Goal: Entertainment & Leisure: Browse casually

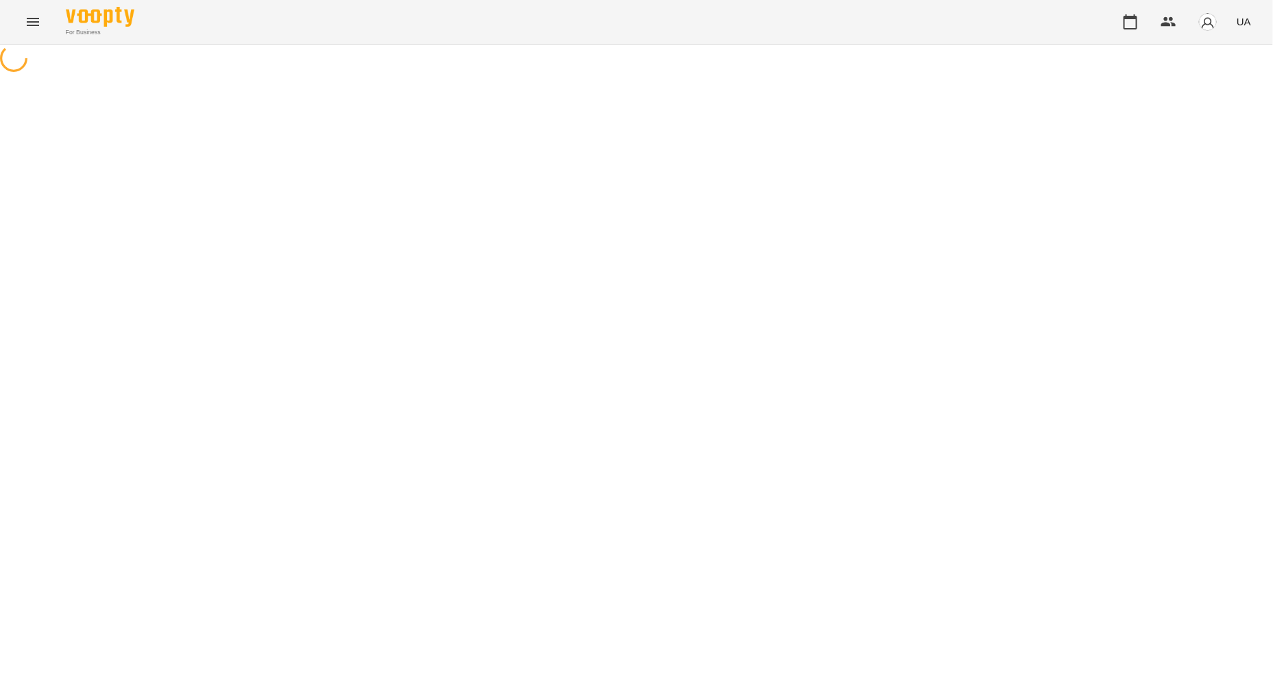
click at [31, 21] on icon "Menu" at bounding box center [33, 22] width 16 height 16
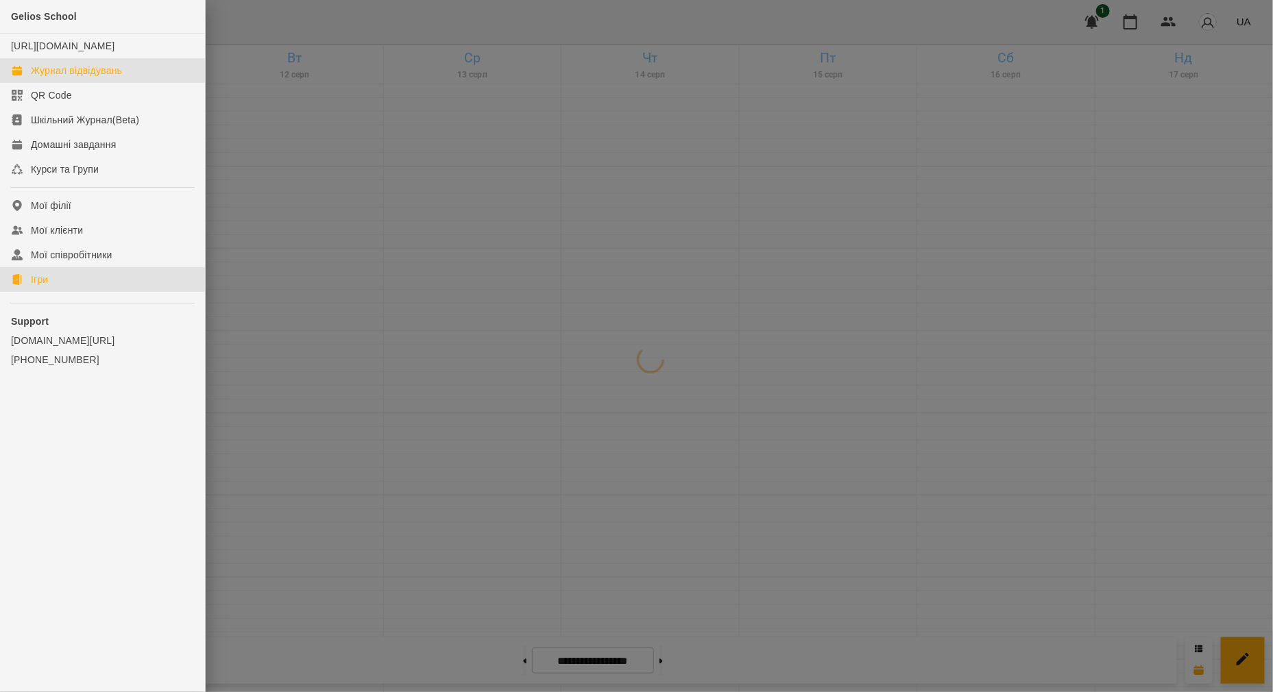
drag, startPoint x: 55, startPoint y: 291, endPoint x: 281, endPoint y: 252, distance: 229.6
click at [55, 291] on link "Ігри" at bounding box center [102, 279] width 205 height 25
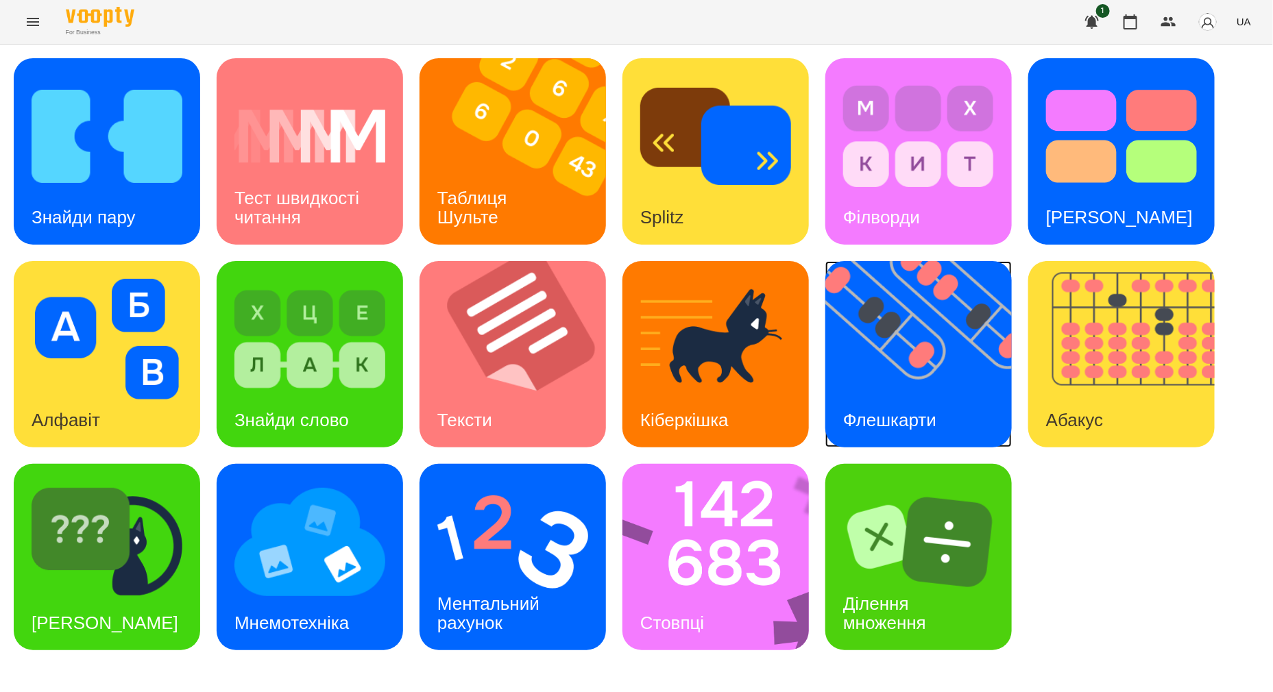
click at [939, 378] on img at bounding box center [927, 354] width 204 height 186
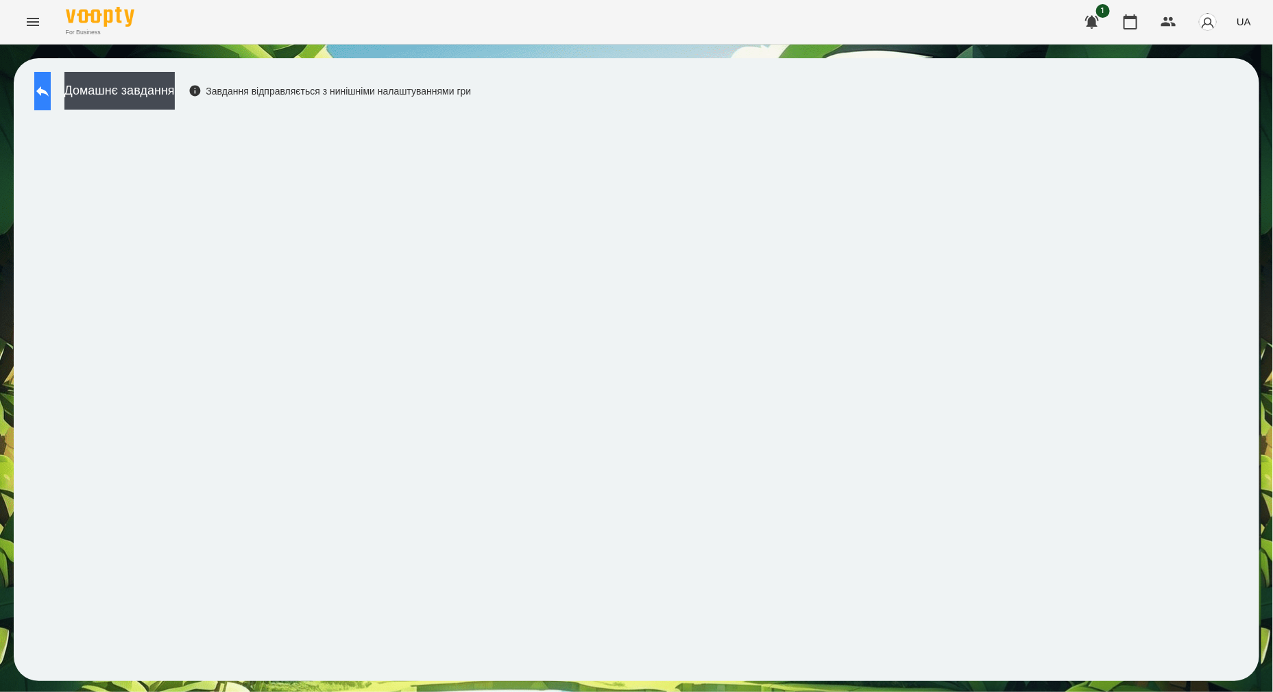
click at [51, 100] on button at bounding box center [42, 91] width 16 height 38
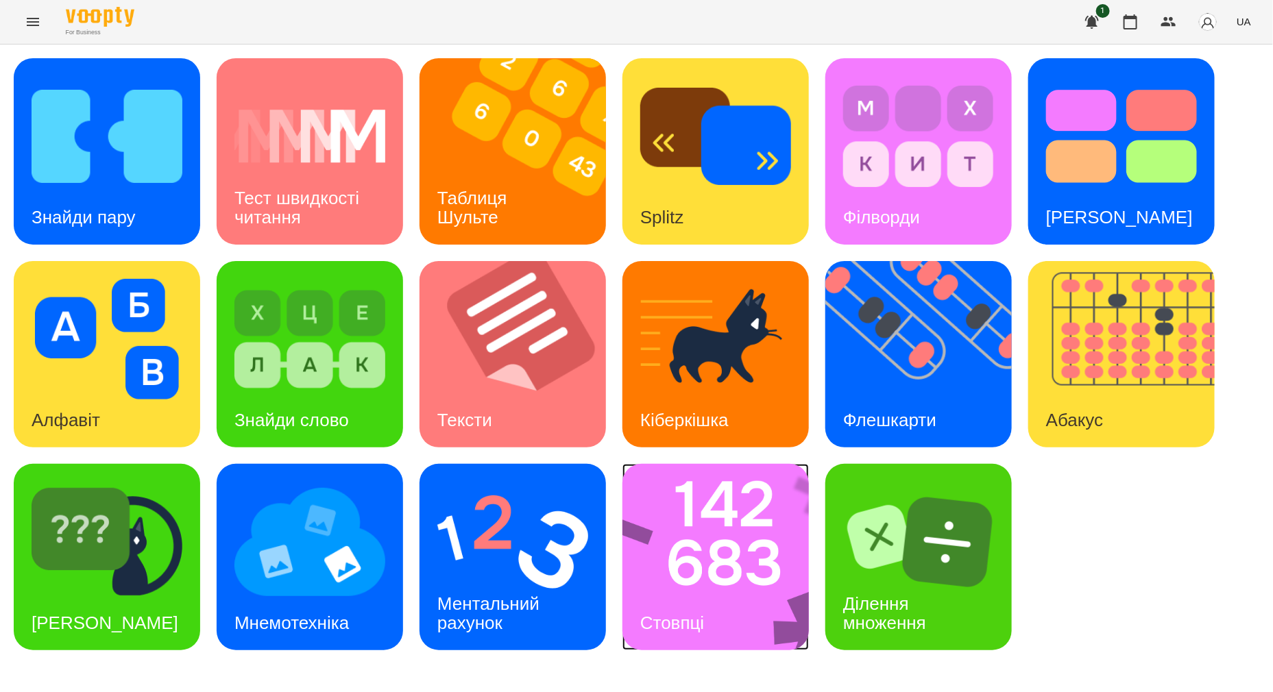
click at [722, 624] on div "Стовпці" at bounding box center [672, 623] width 99 height 54
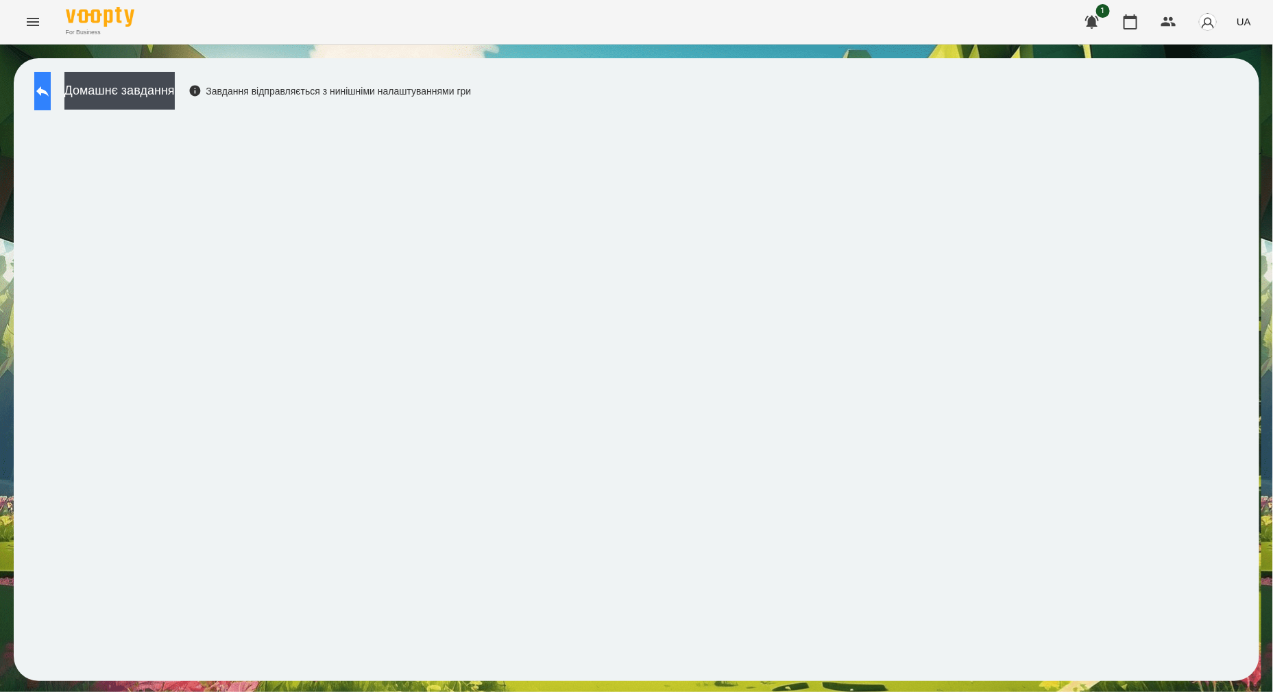
click at [51, 83] on icon at bounding box center [42, 91] width 16 height 16
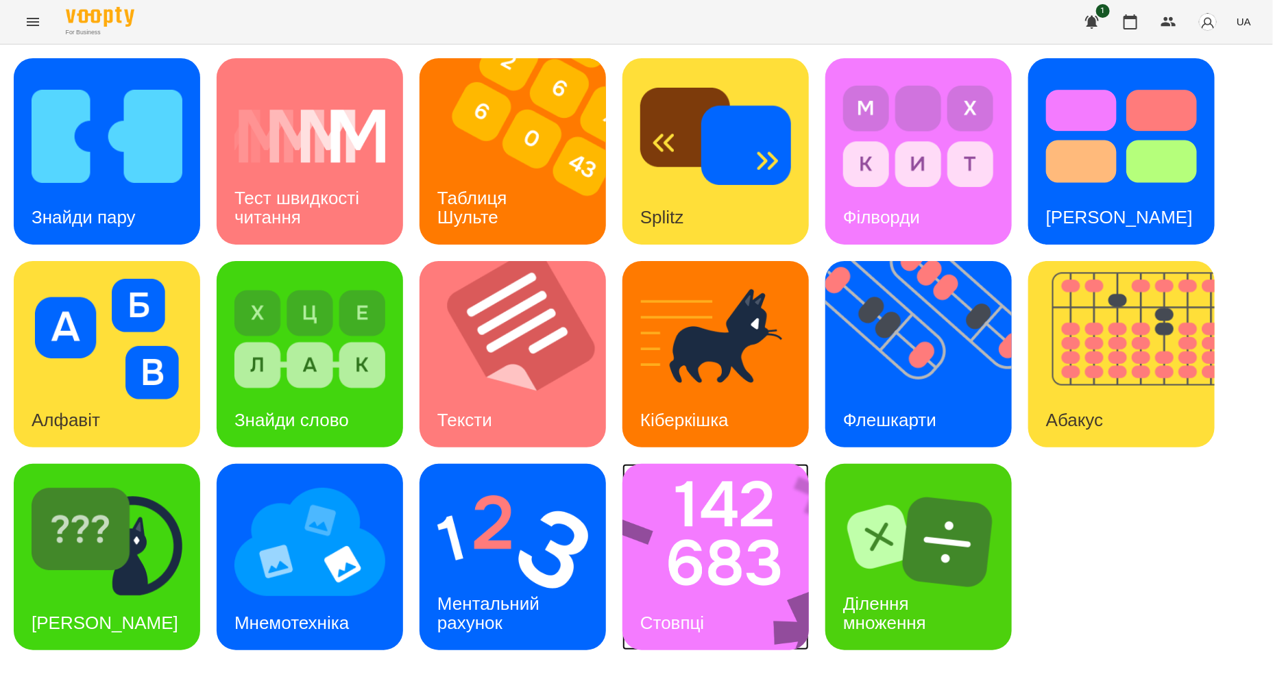
click at [741, 559] on img at bounding box center [725, 557] width 204 height 186
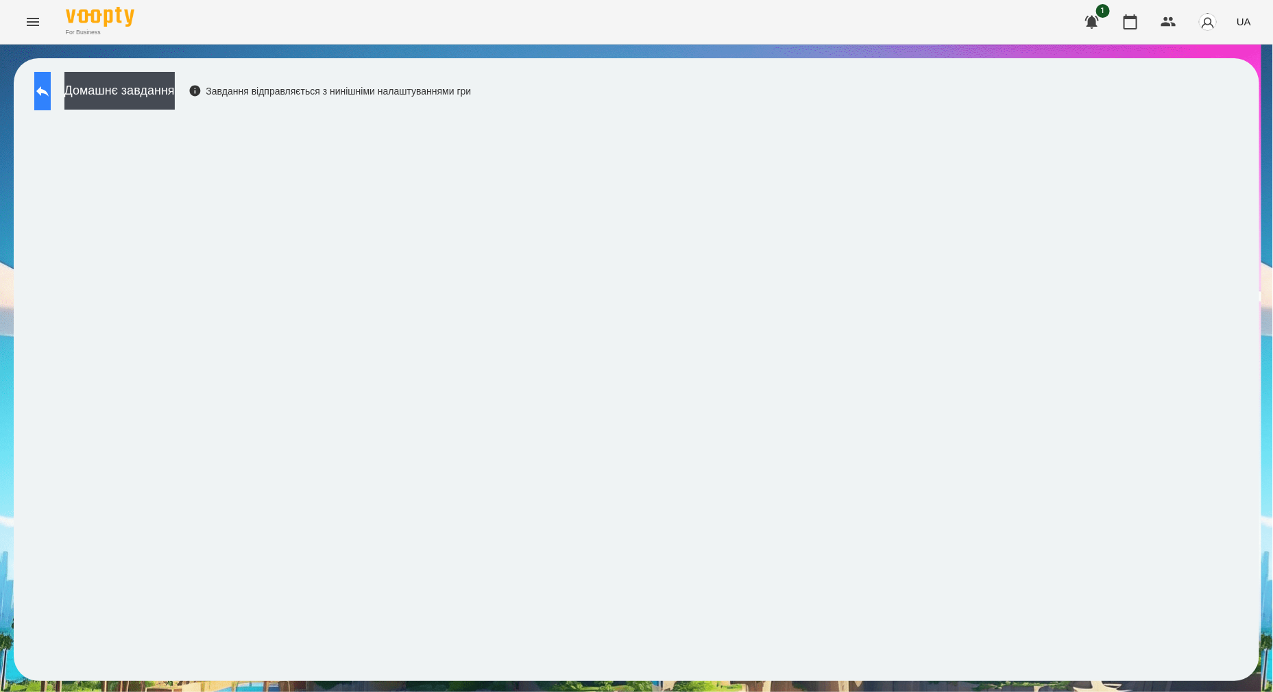
click at [51, 78] on button at bounding box center [42, 91] width 16 height 38
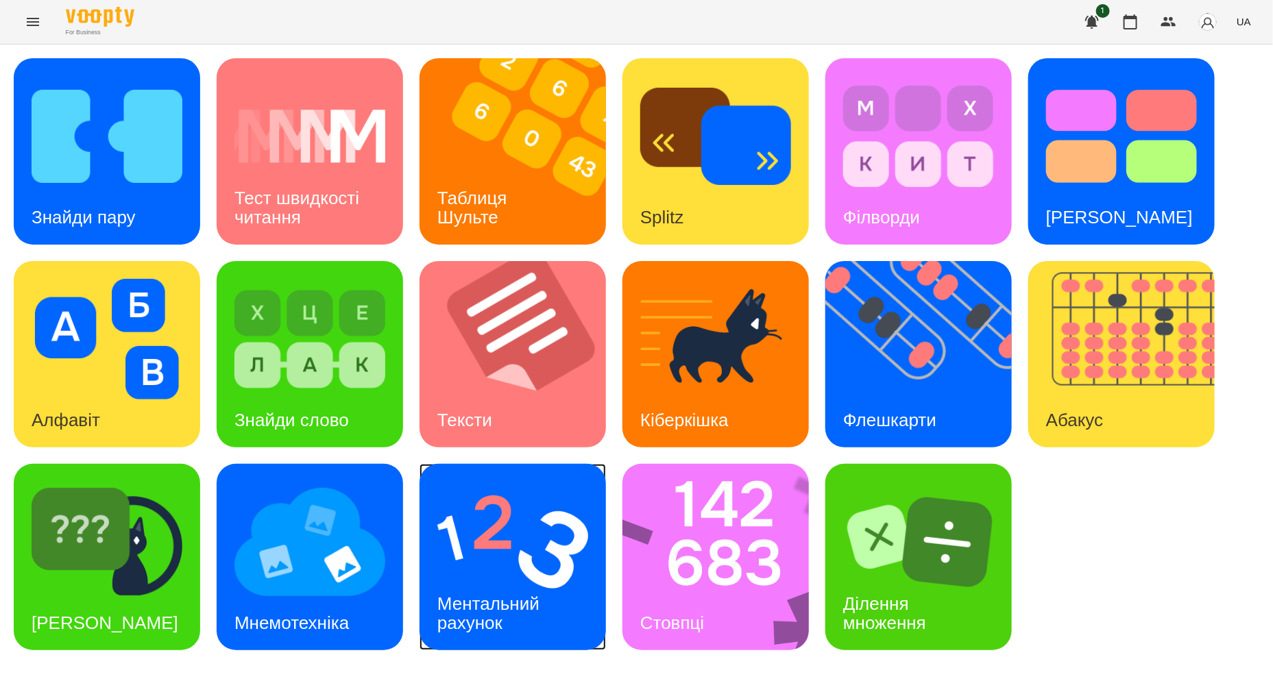
click at [493, 620] on h3 "Ментальний рахунок" at bounding box center [490, 613] width 107 height 39
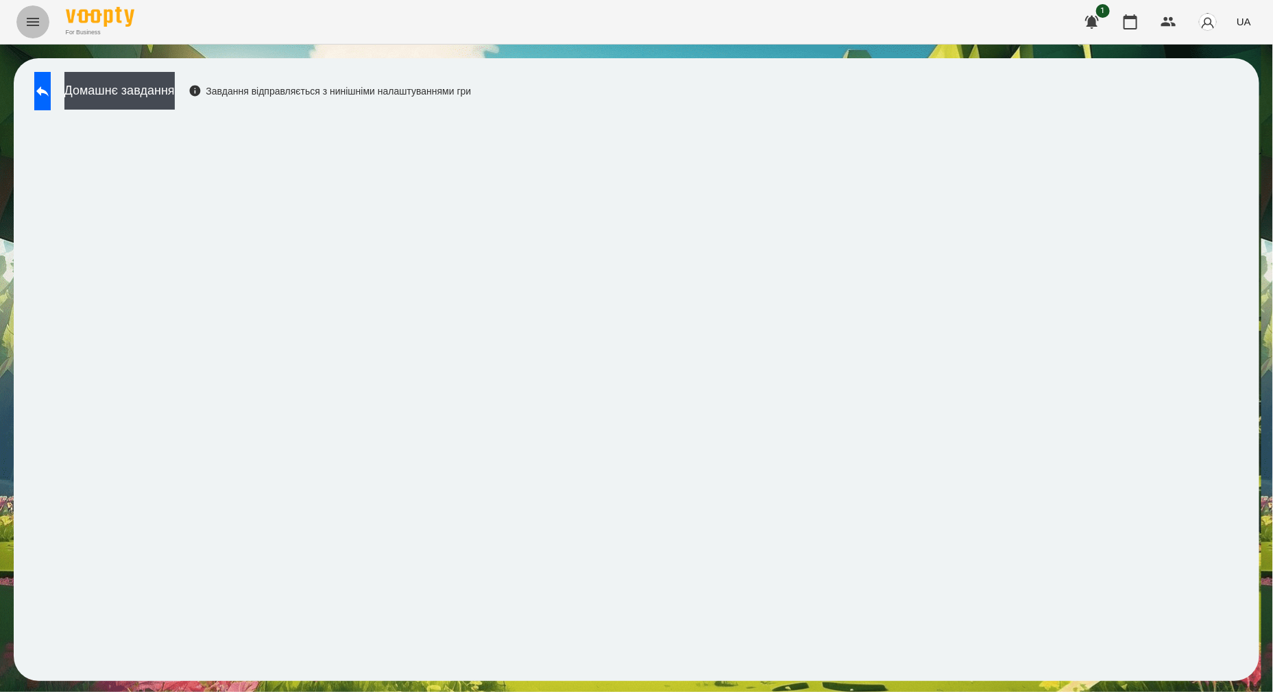
click at [33, 20] on icon "Menu" at bounding box center [33, 22] width 16 height 16
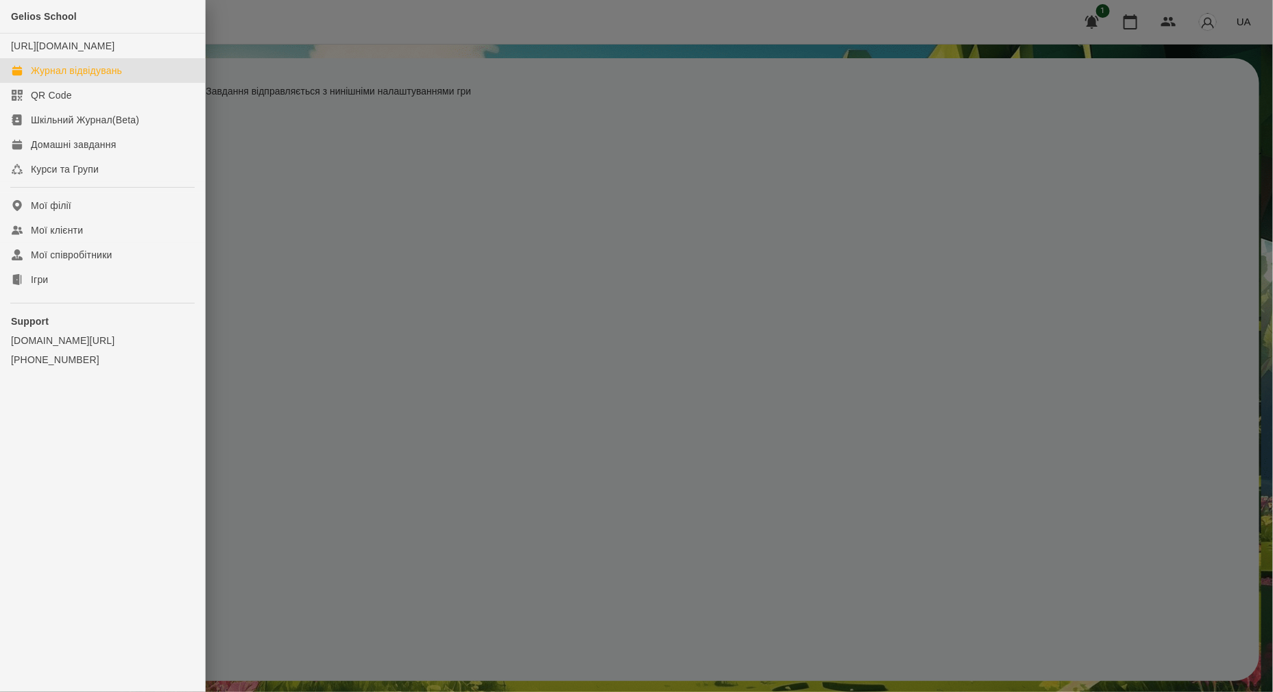
drag, startPoint x: 62, startPoint y: 78, endPoint x: 72, endPoint y: 74, distance: 11.1
click at [62, 77] on div "Журнал відвідувань" at bounding box center [76, 71] width 91 height 14
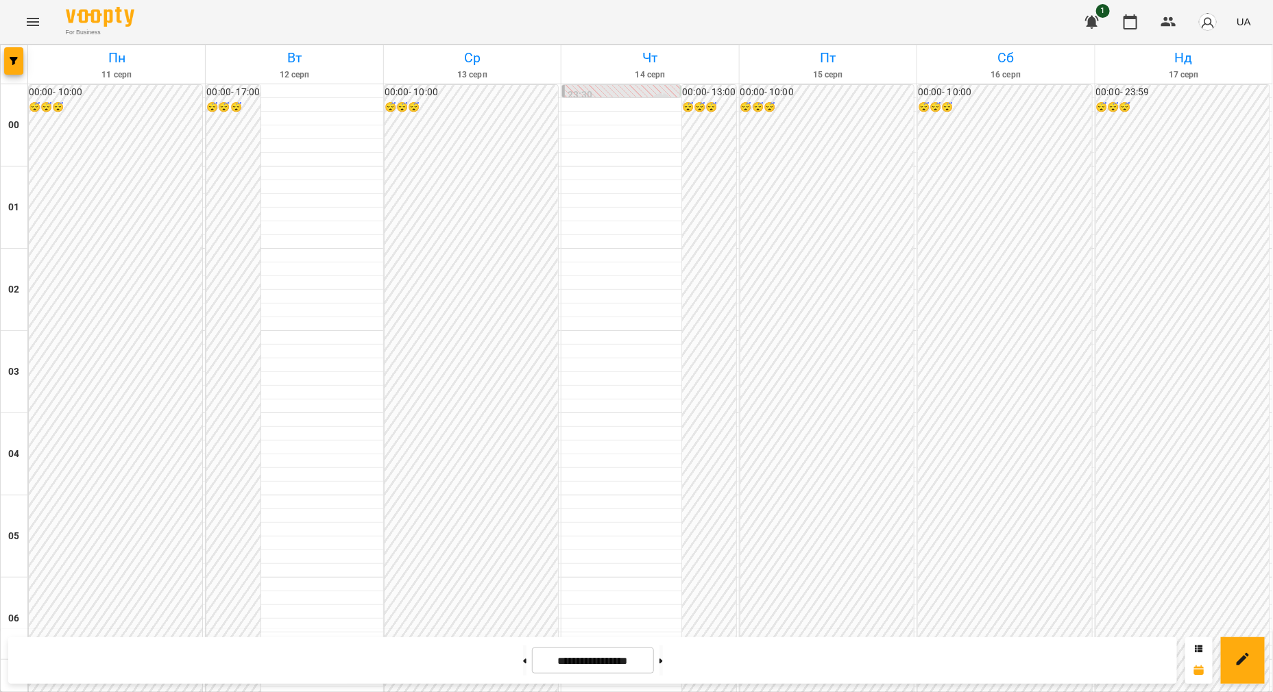
scroll to position [1285, 0]
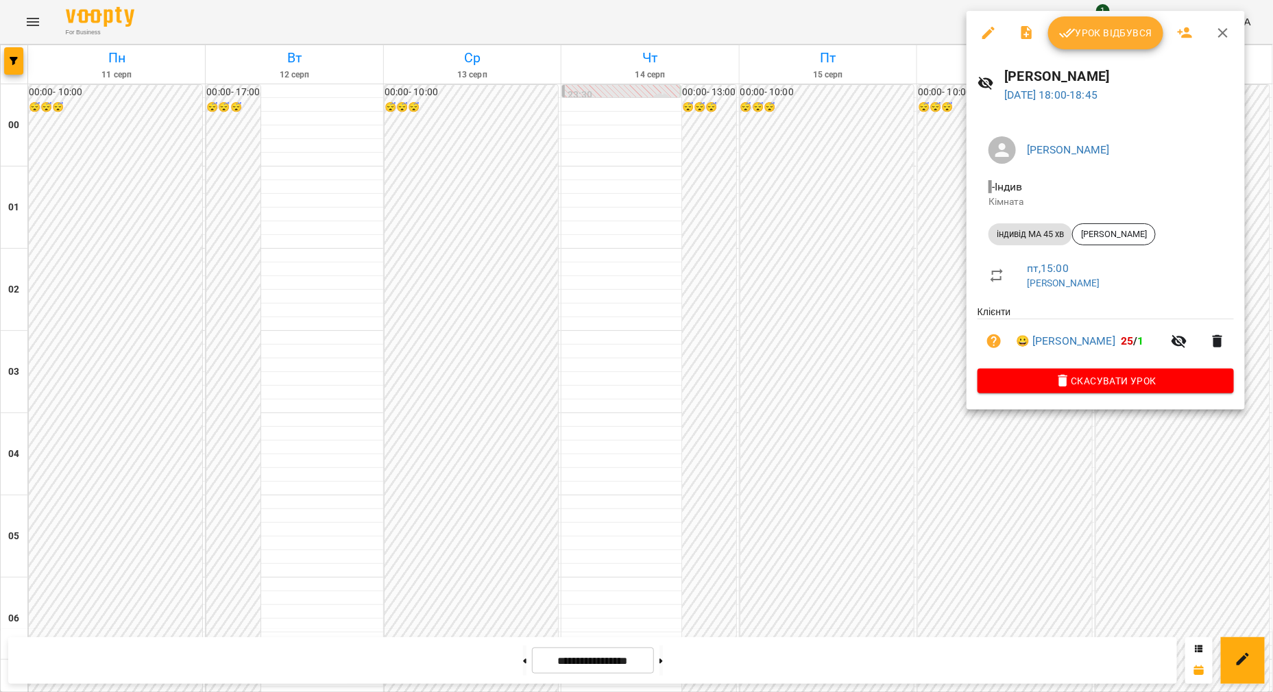
drag, startPoint x: 1215, startPoint y: 30, endPoint x: 1169, endPoint y: 59, distance: 54.2
click at [1215, 30] on icon "button" at bounding box center [1223, 33] width 16 height 16
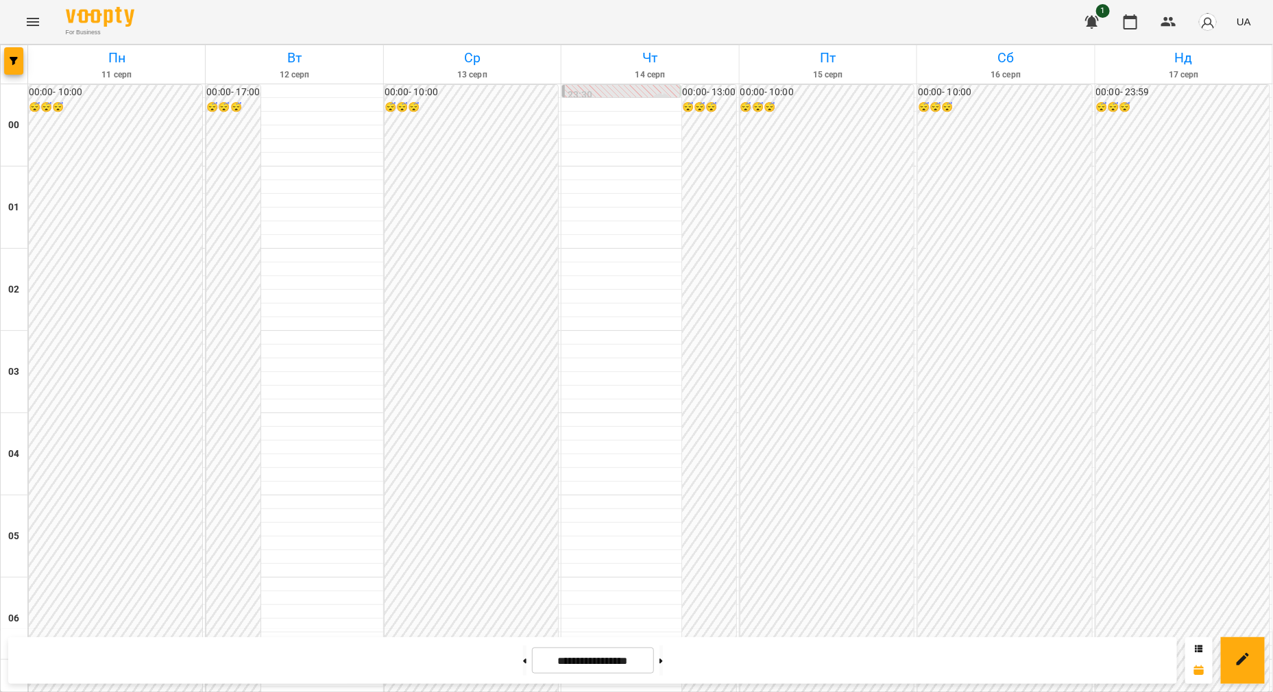
scroll to position [857, 0]
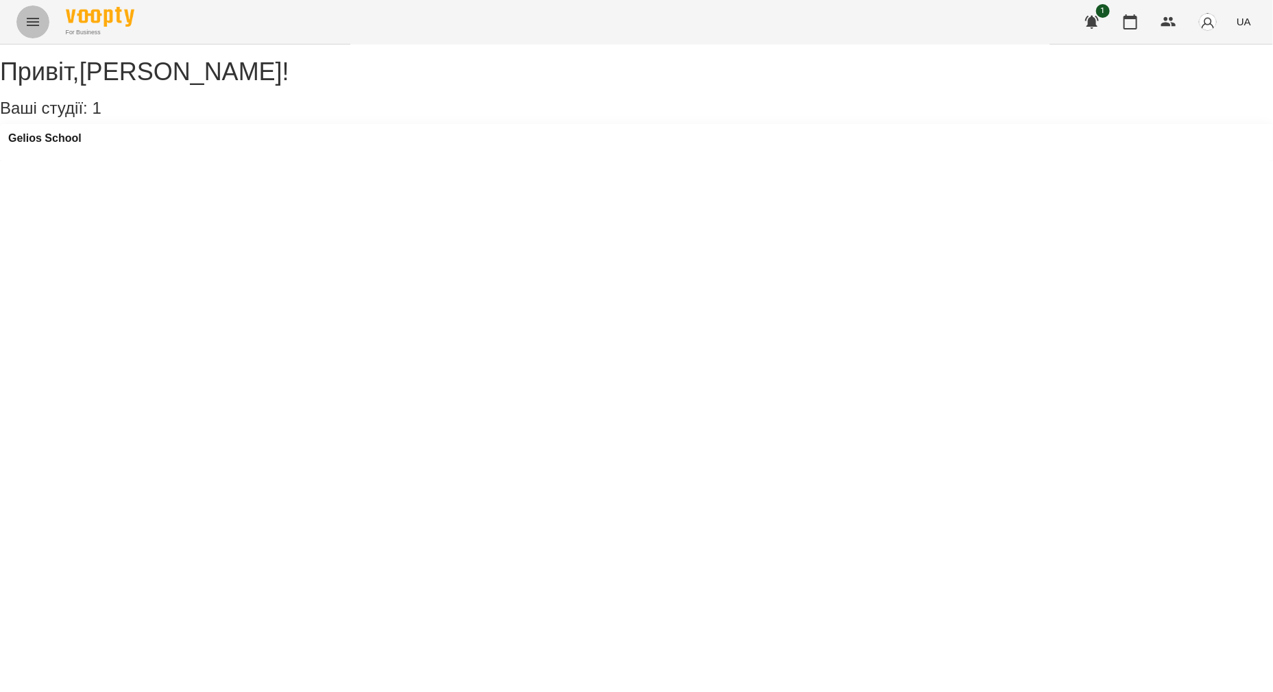
click at [38, 21] on icon "Menu" at bounding box center [33, 22] width 16 height 16
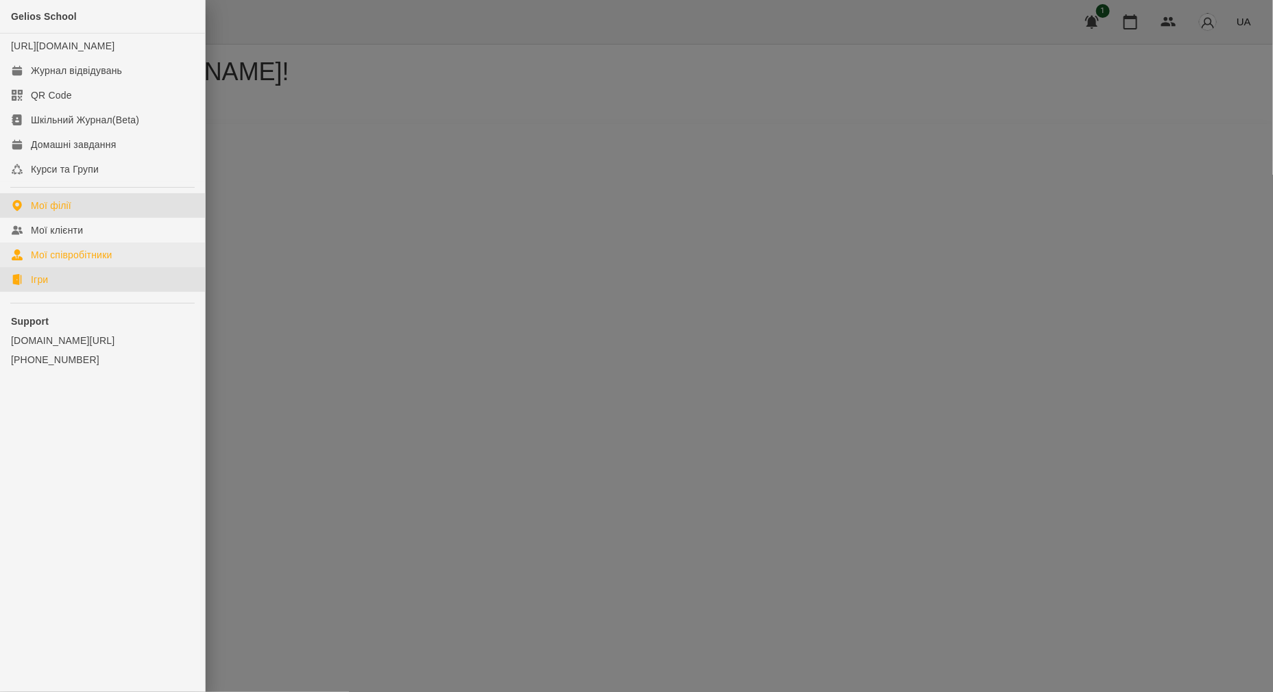
drag, startPoint x: 47, startPoint y: 293, endPoint x: 115, endPoint y: 279, distance: 70.1
click at [47, 287] on div "Ігри" at bounding box center [39, 280] width 17 height 14
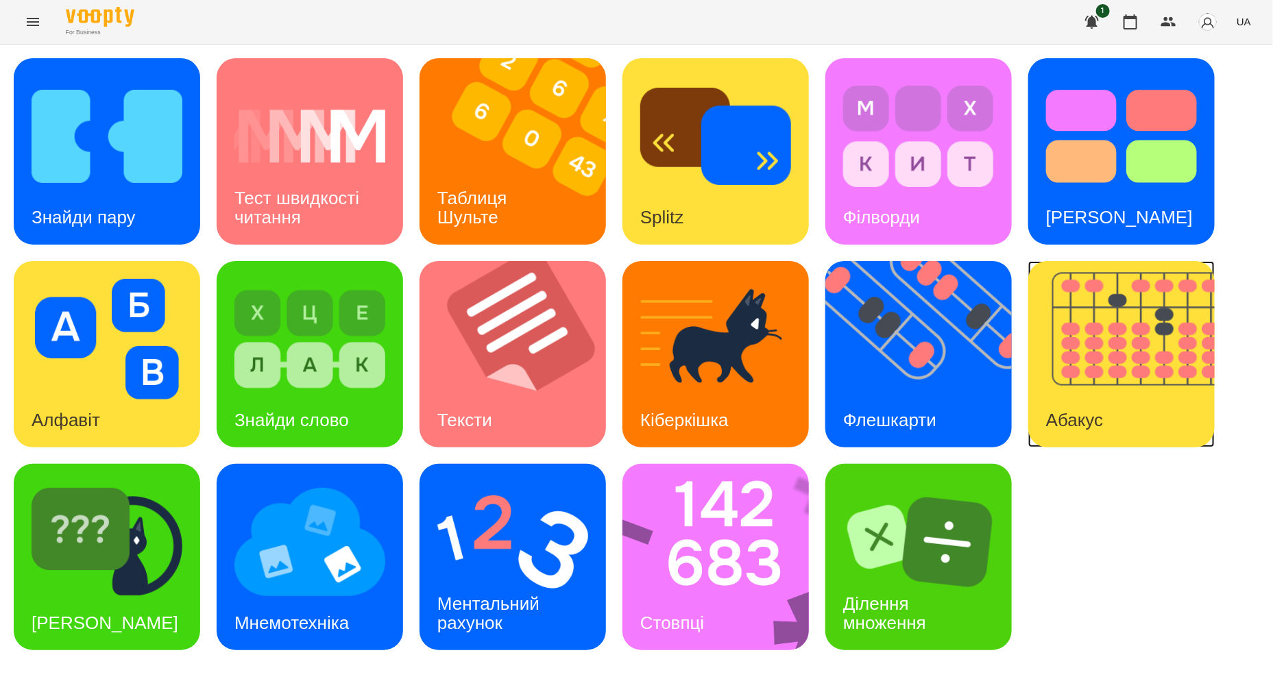
click at [1138, 387] on img at bounding box center [1130, 354] width 204 height 186
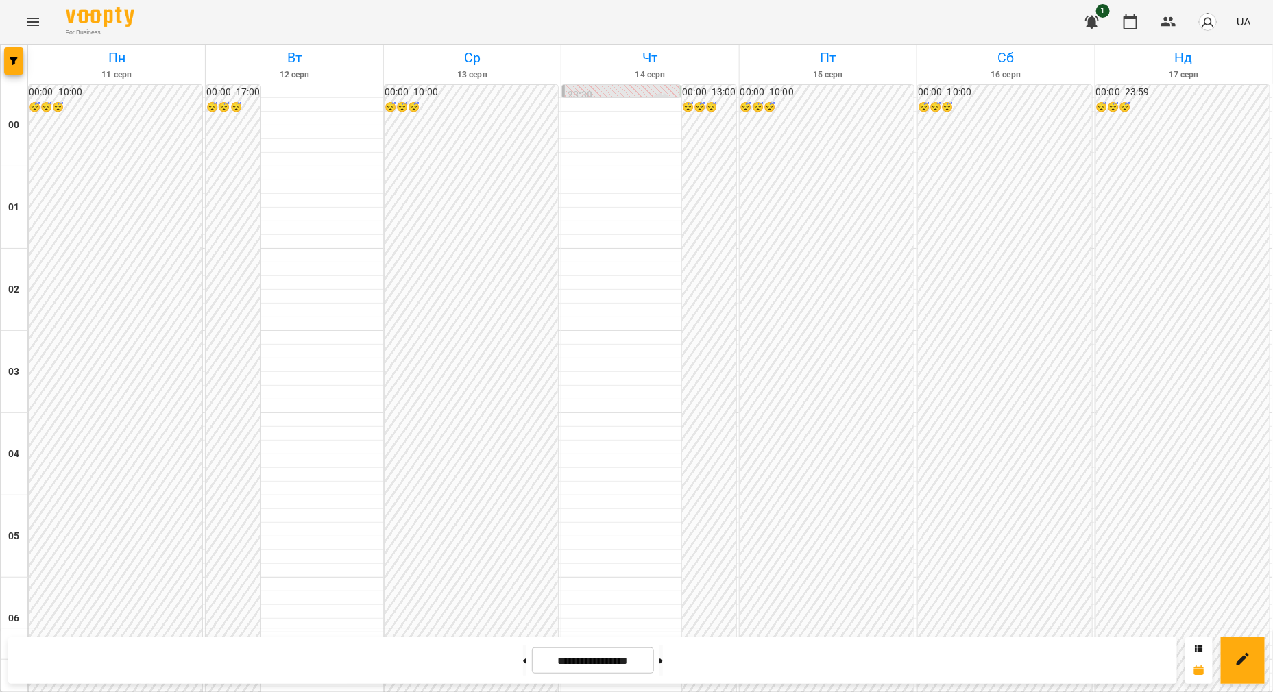
scroll to position [685, 0]
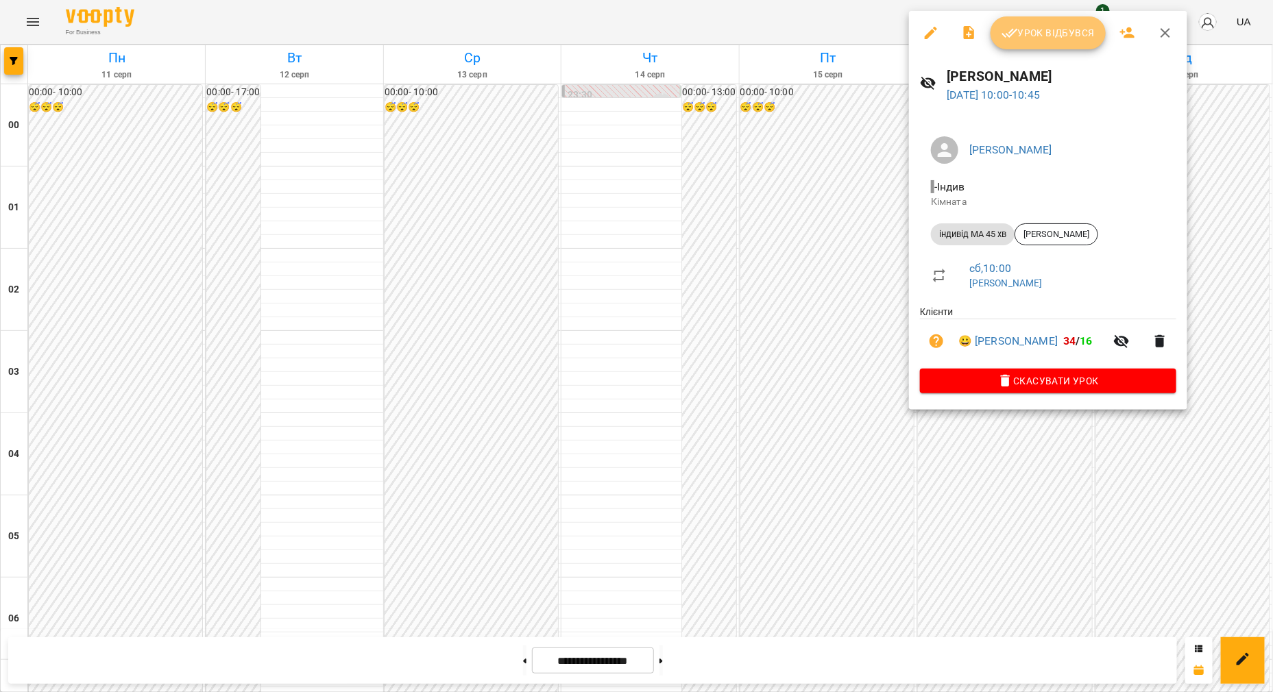
click at [1039, 33] on span "Урок відбувся" at bounding box center [1048, 33] width 93 height 16
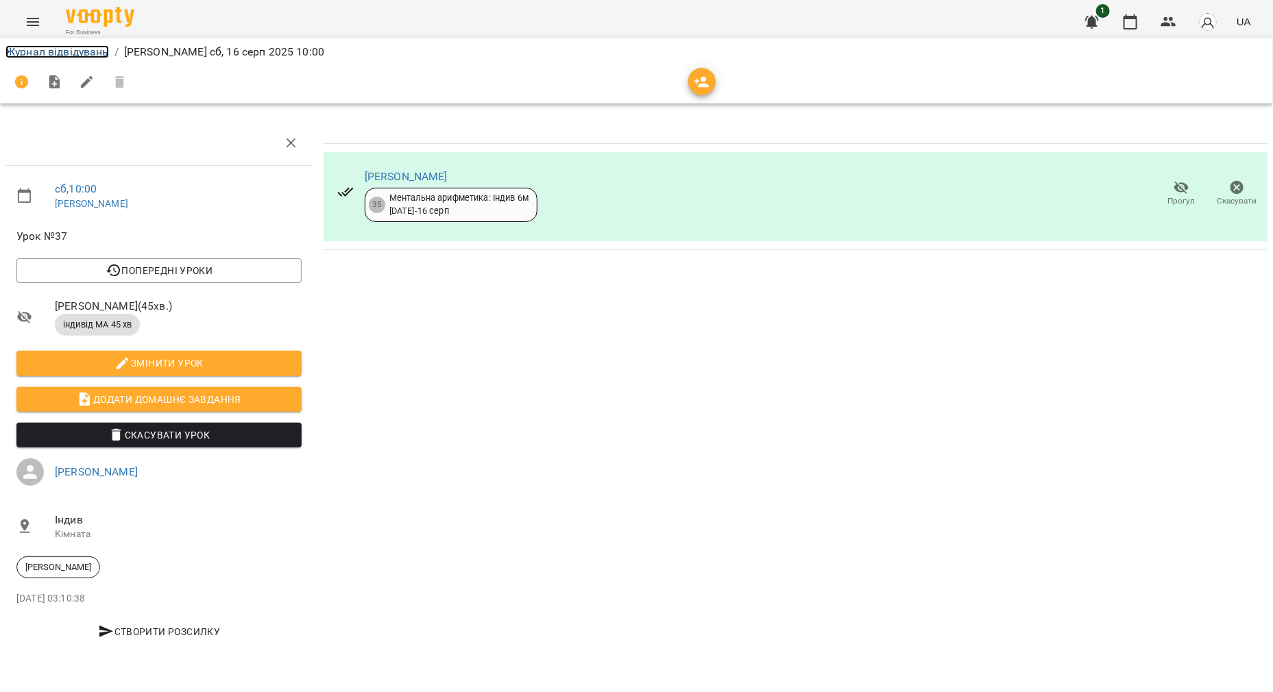
click at [36, 51] on link "Журнал відвідувань" at bounding box center [57, 51] width 104 height 13
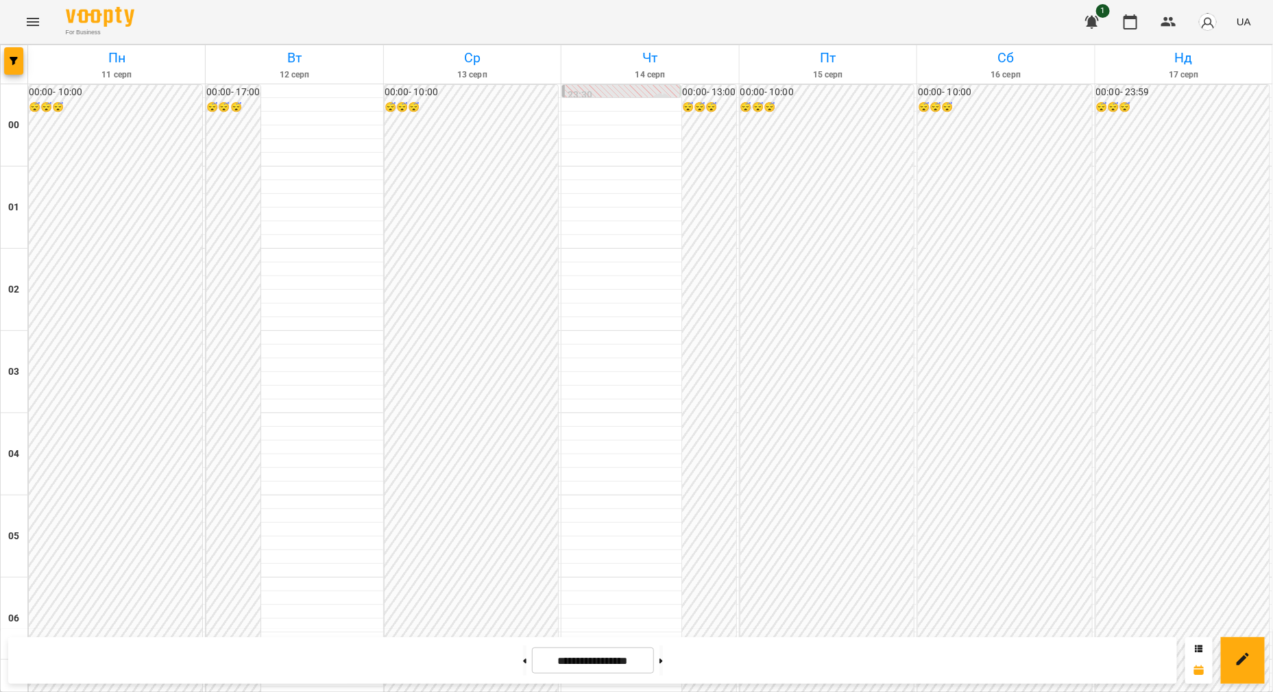
scroll to position [771, 0]
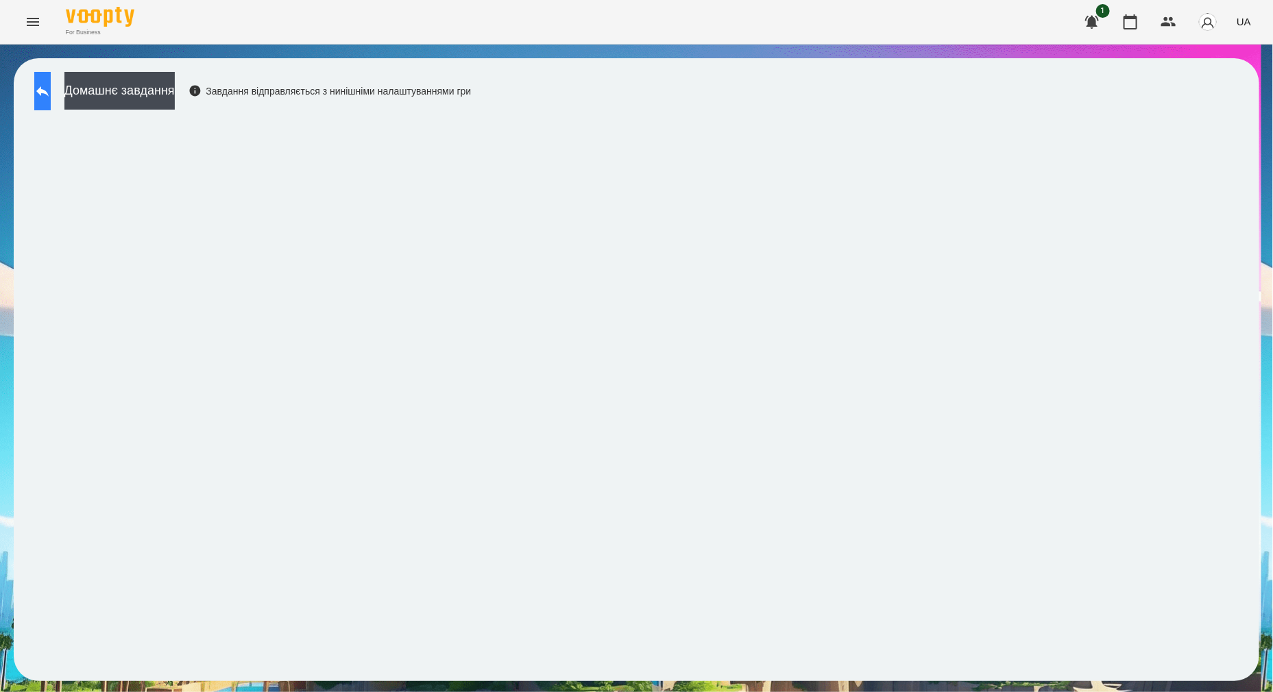
click at [49, 89] on icon at bounding box center [42, 91] width 12 height 10
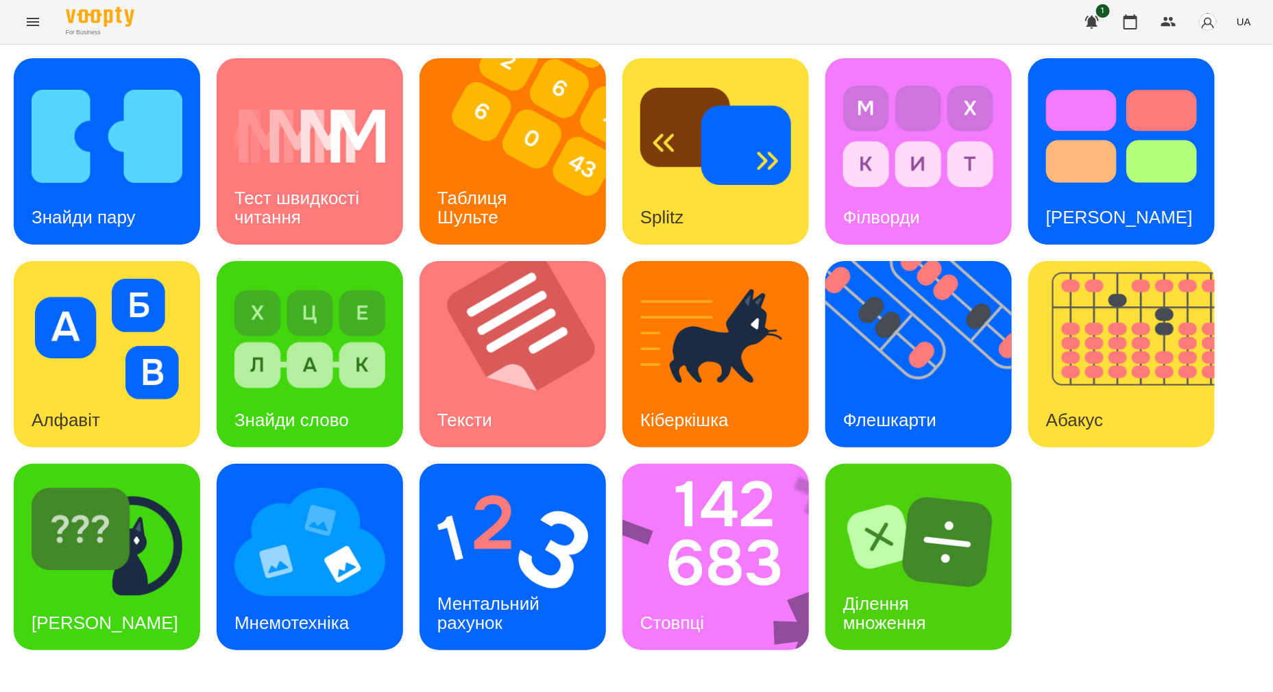
click at [1135, 607] on div "Знайди пару Тест швидкості читання Таблиця [PERSON_NAME] Splitz Філворди Тест С…" at bounding box center [637, 354] width 1246 height 592
click at [673, 510] on img at bounding box center [725, 557] width 204 height 186
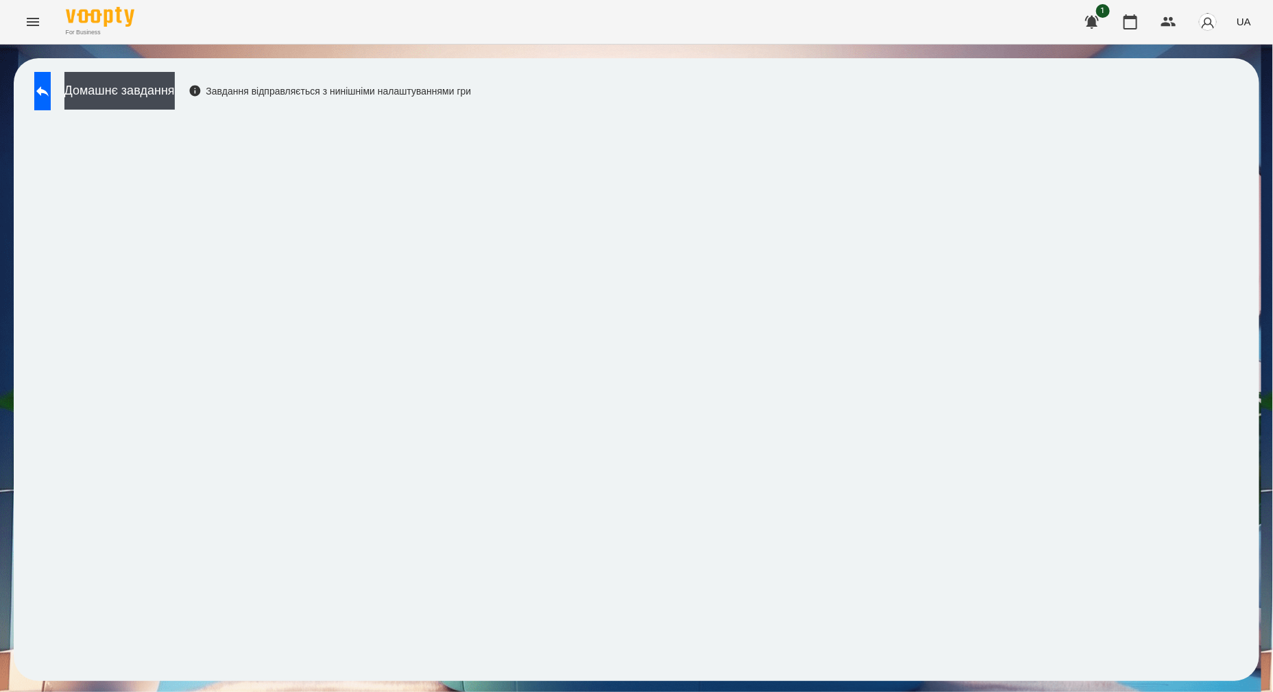
click at [912, 88] on div "Домашнє завдання Завдання відправляється з нинішніми налаштуваннями гри" at bounding box center [637, 369] width 1246 height 623
click at [49, 93] on icon at bounding box center [42, 91] width 12 height 10
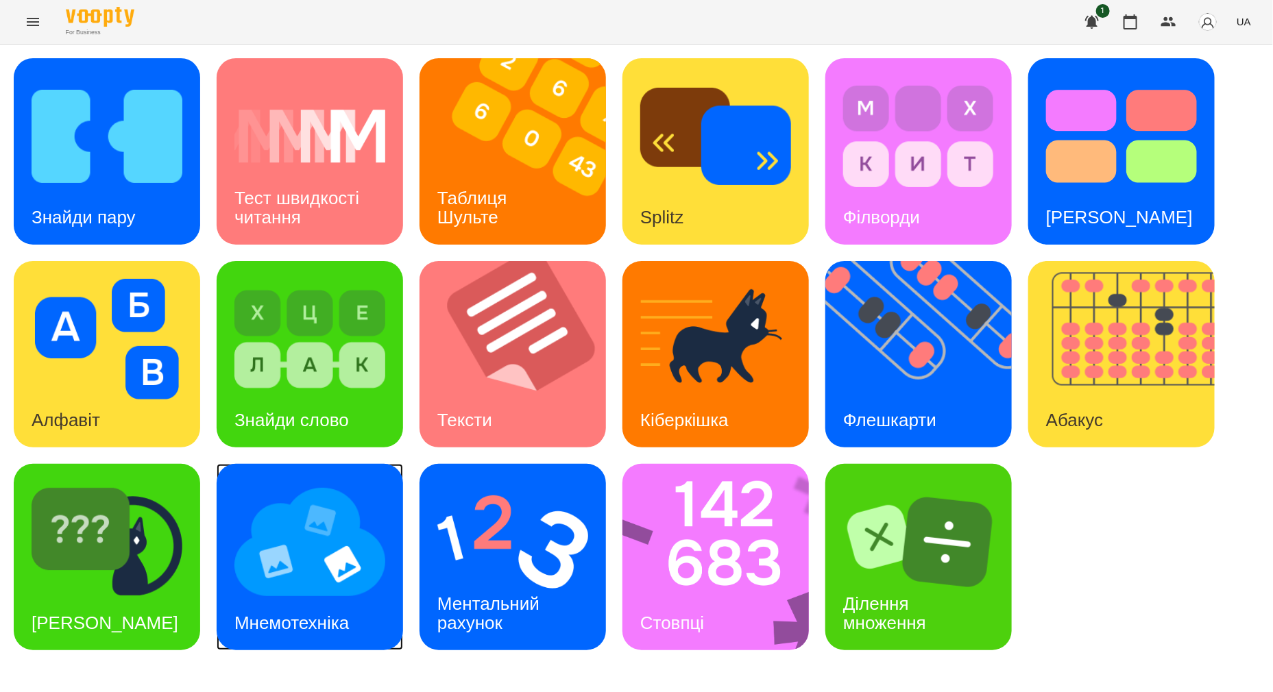
click at [354, 576] on img at bounding box center [309, 542] width 151 height 121
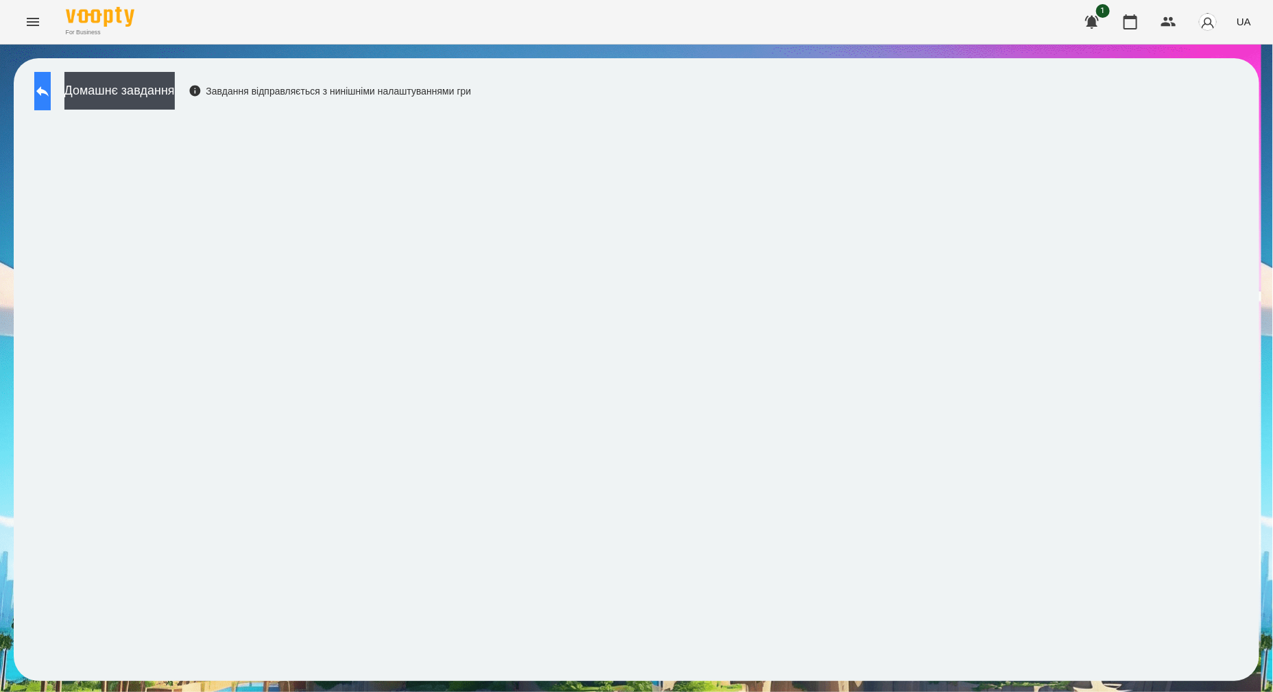
click at [51, 86] on icon at bounding box center [42, 91] width 16 height 16
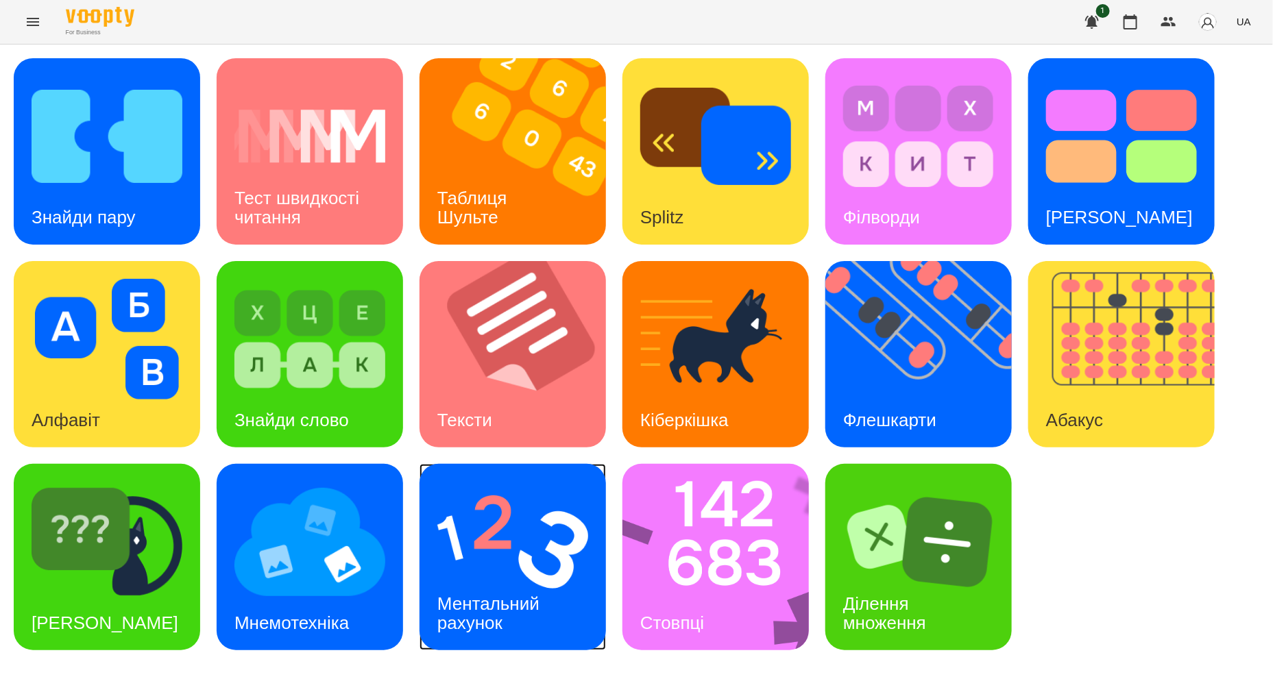
click at [522, 561] on img at bounding box center [512, 542] width 151 height 121
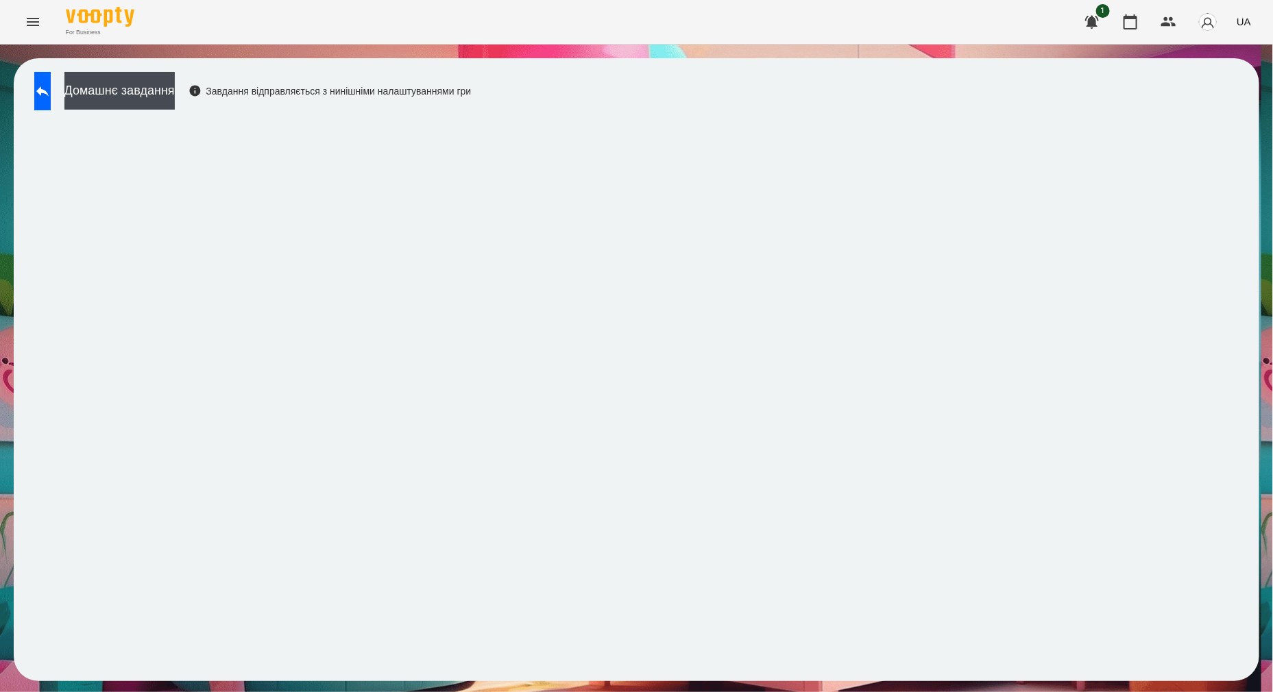
click at [723, 3] on div "For Business 1 UA" at bounding box center [636, 22] width 1273 height 44
click at [51, 101] on button at bounding box center [42, 91] width 16 height 38
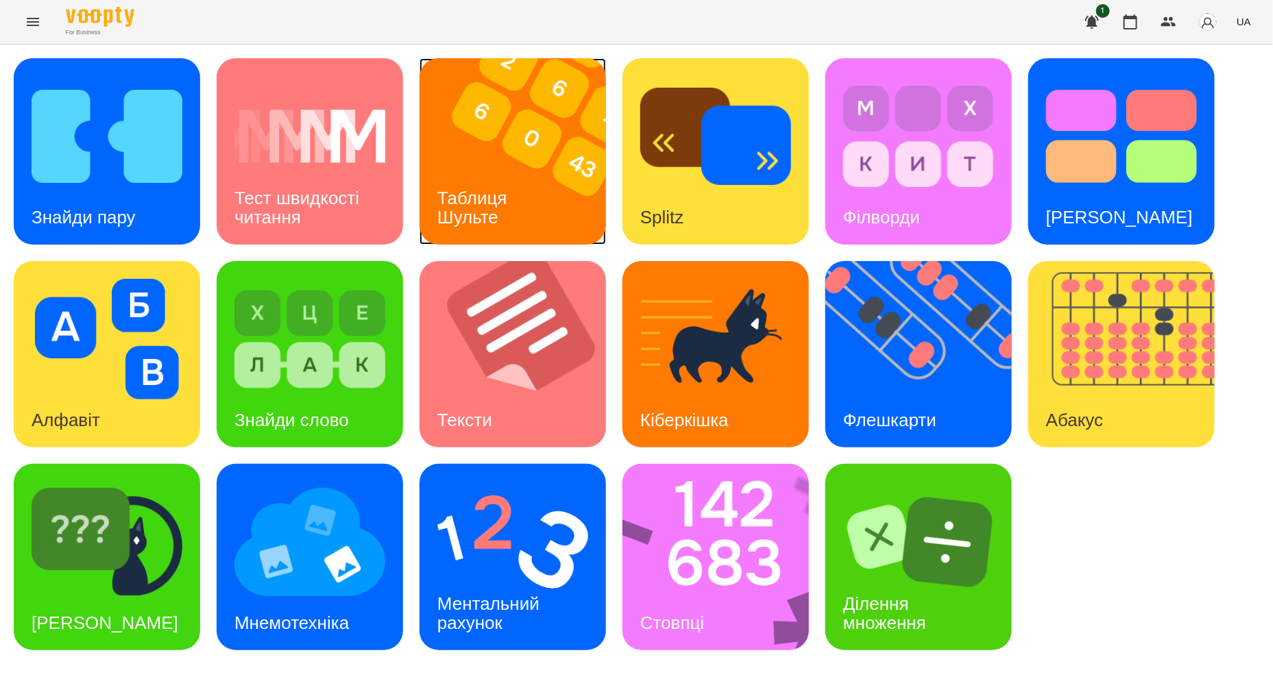
click at [571, 182] on img at bounding box center [522, 151] width 204 height 186
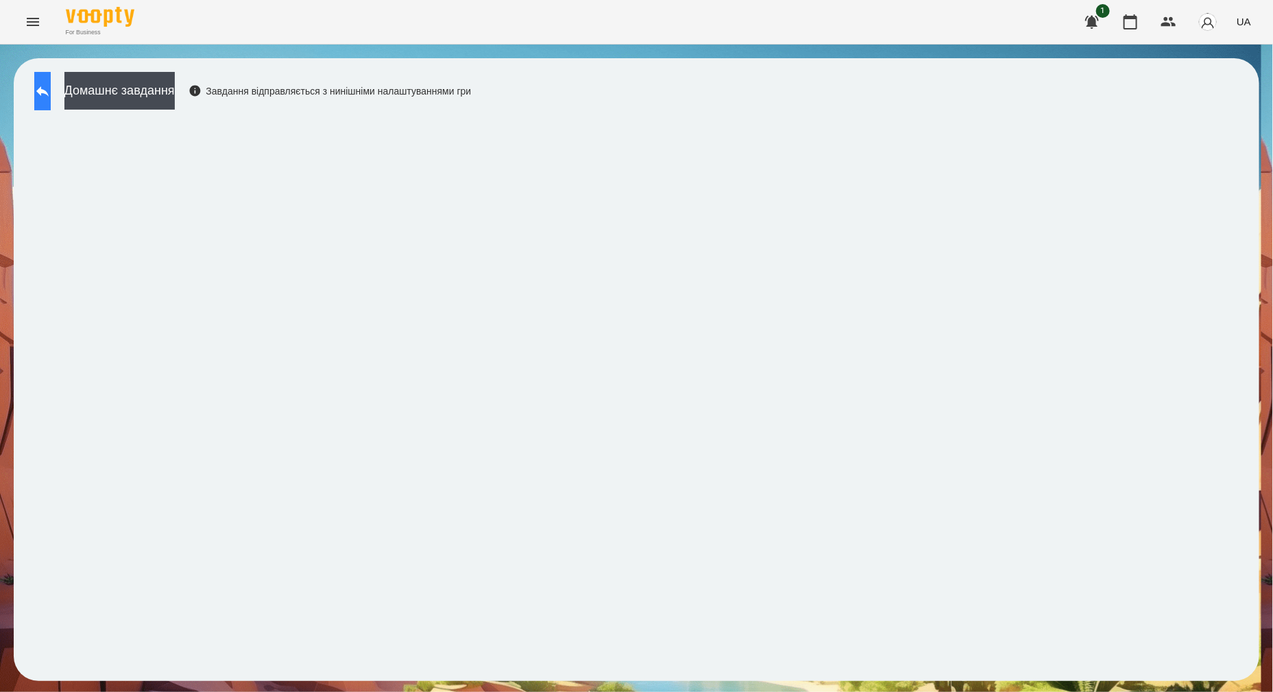
click at [51, 96] on button at bounding box center [42, 91] width 16 height 38
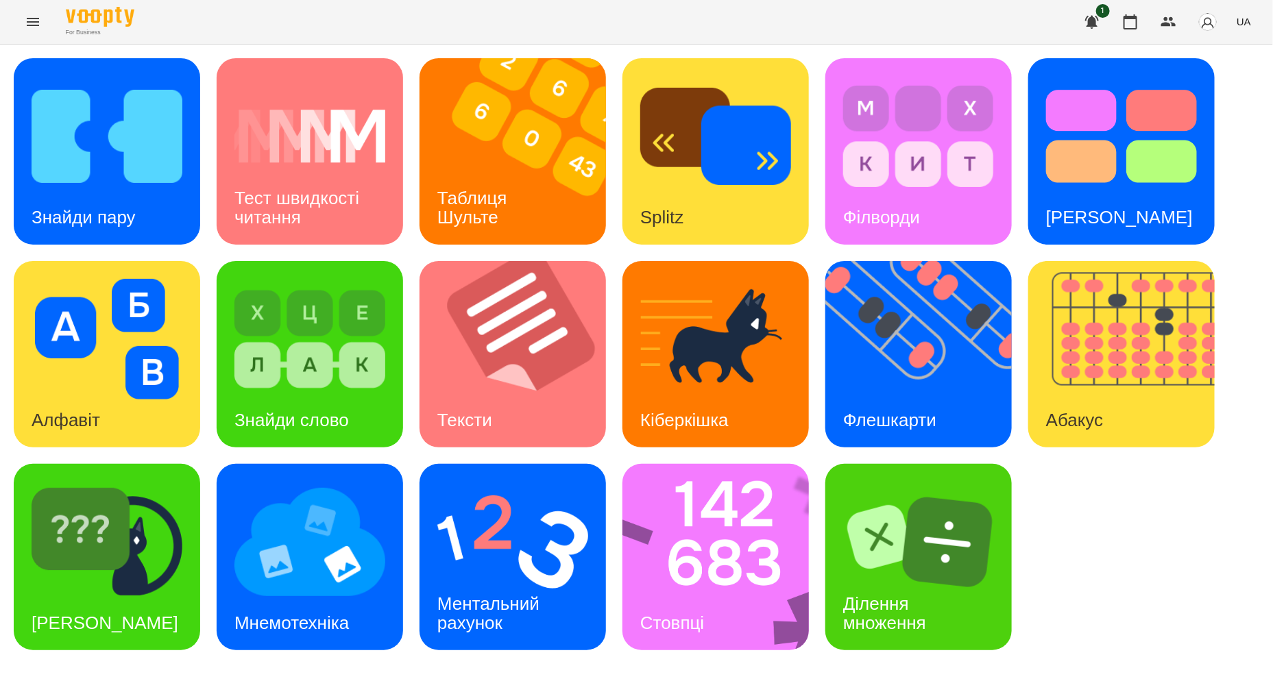
click at [819, 314] on div "Знайди пару Тест швидкості читання Таблиця [PERSON_NAME] Splitz Філворди Тест С…" at bounding box center [637, 354] width 1246 height 592
click at [854, 333] on img at bounding box center [927, 354] width 204 height 186
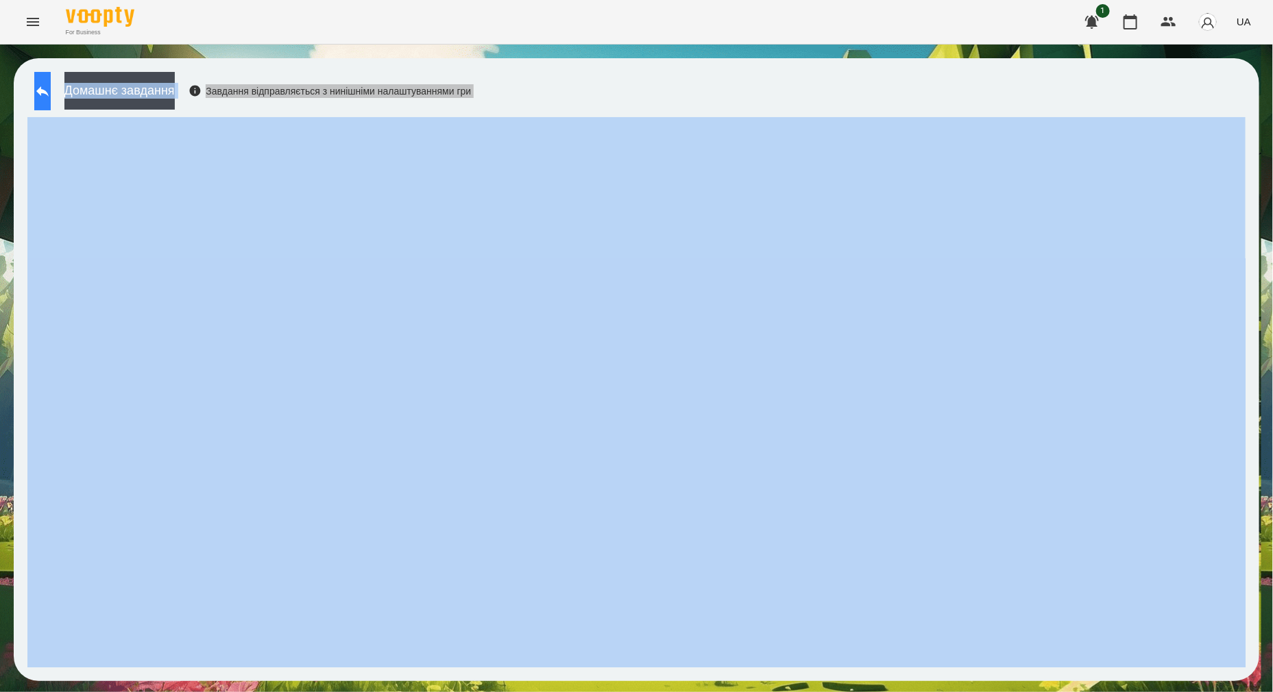
click at [45, 86] on button at bounding box center [42, 91] width 16 height 38
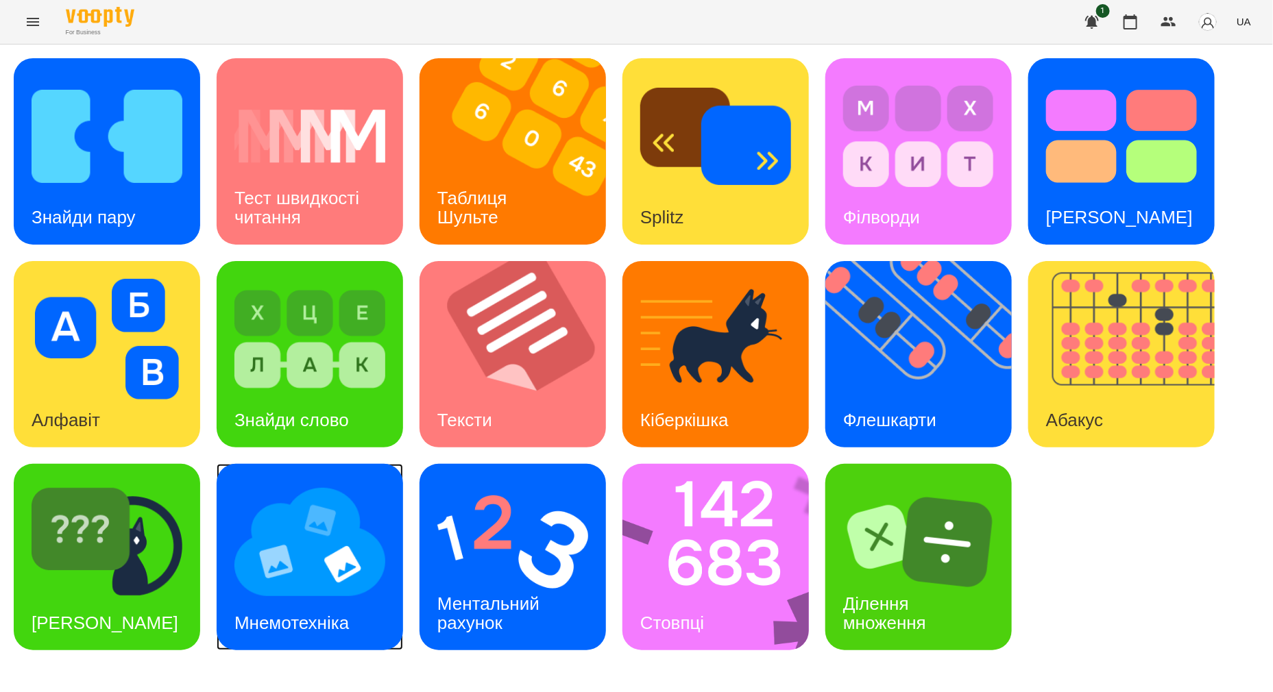
click at [350, 607] on div "Мнемотехніка" at bounding box center [292, 623] width 150 height 54
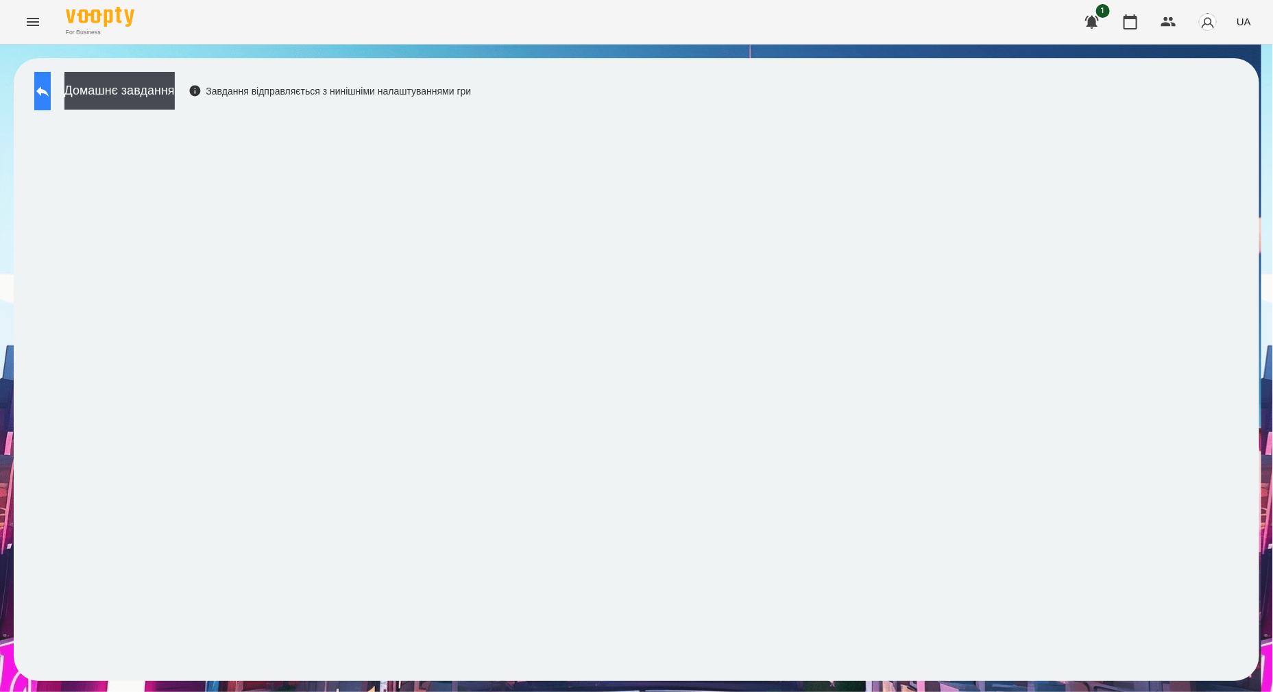
click at [51, 88] on icon at bounding box center [42, 91] width 16 height 16
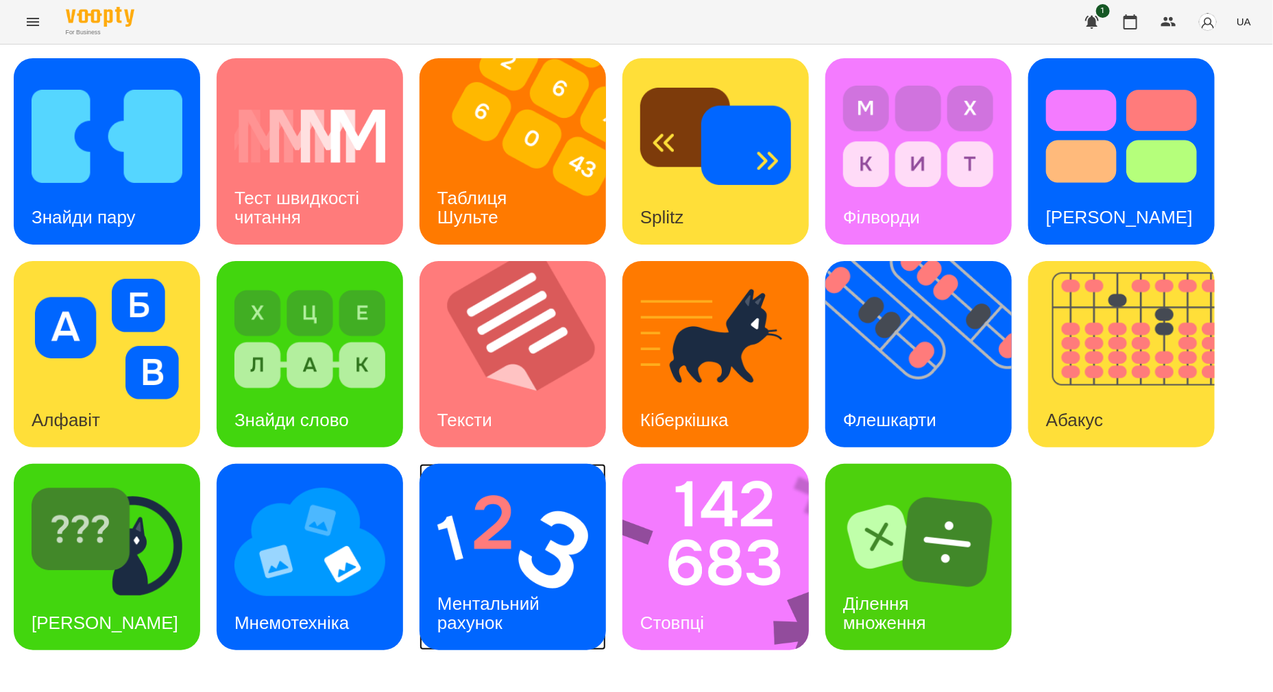
click at [494, 570] on img at bounding box center [512, 542] width 151 height 121
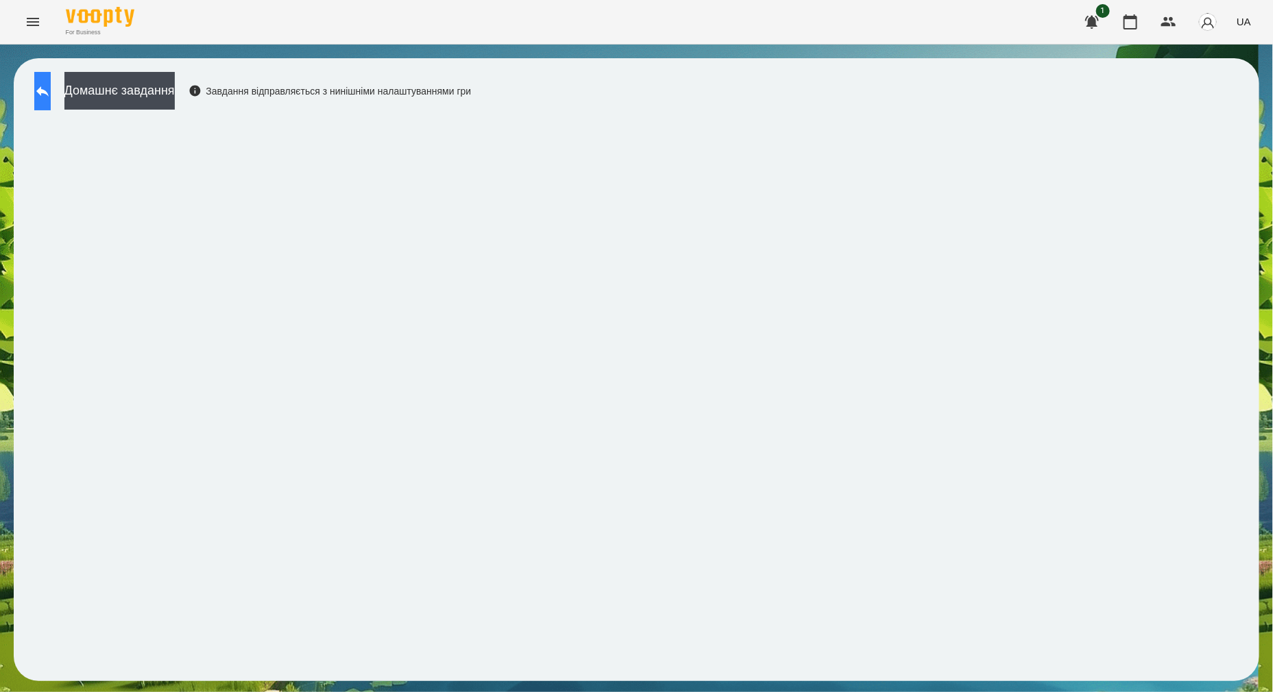
click at [51, 86] on icon at bounding box center [42, 91] width 16 height 16
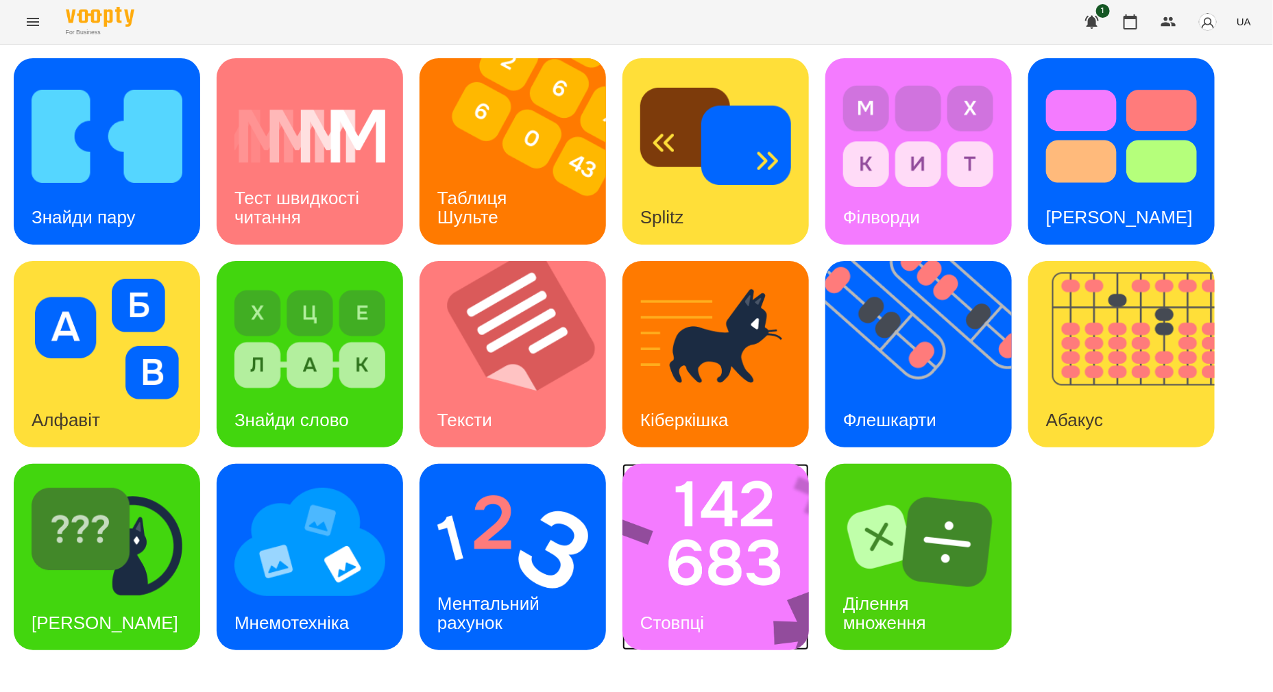
click at [727, 543] on img at bounding box center [725, 557] width 204 height 186
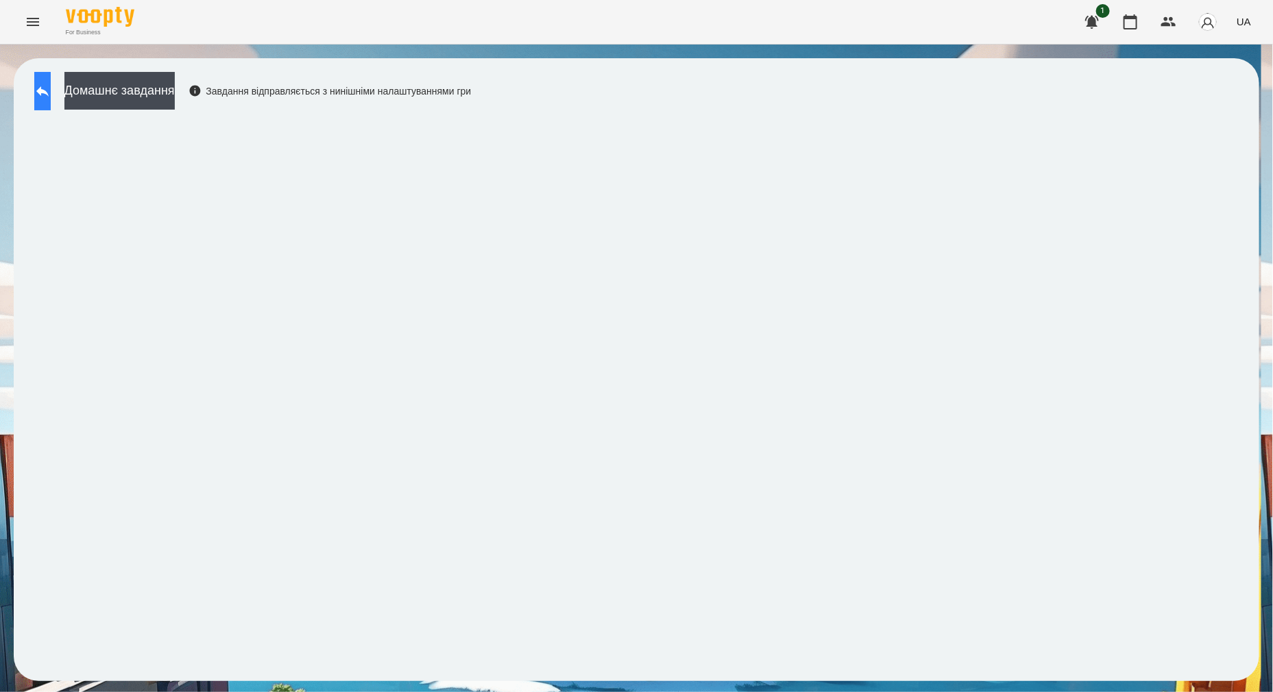
click at [50, 95] on icon at bounding box center [42, 91] width 16 height 16
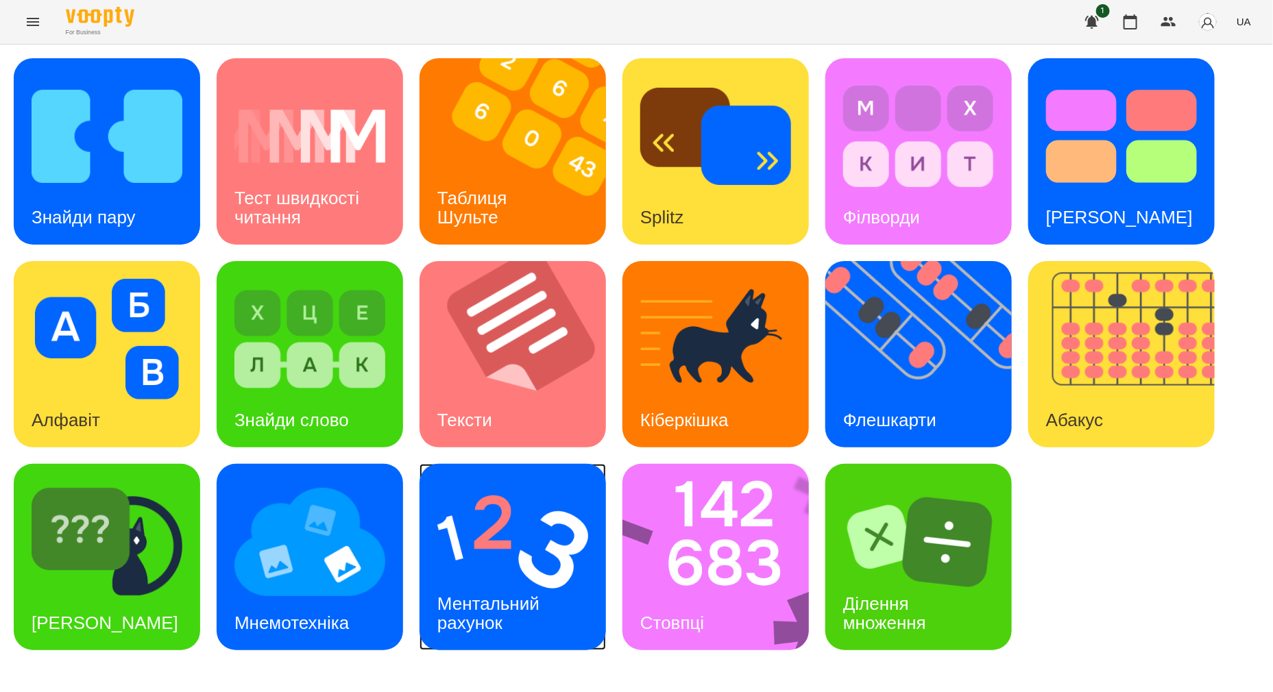
click at [510, 568] on img at bounding box center [512, 542] width 151 height 121
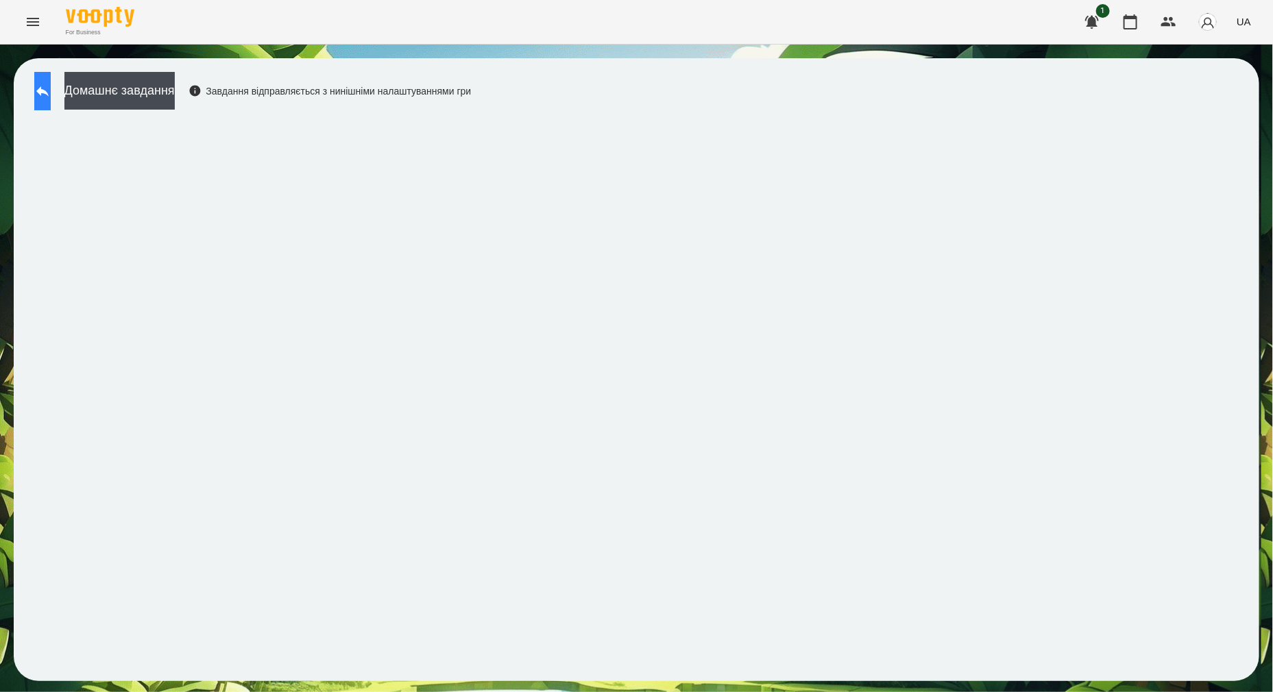
click at [51, 103] on button at bounding box center [42, 91] width 16 height 38
